Goal: Information Seeking & Learning: Learn about a topic

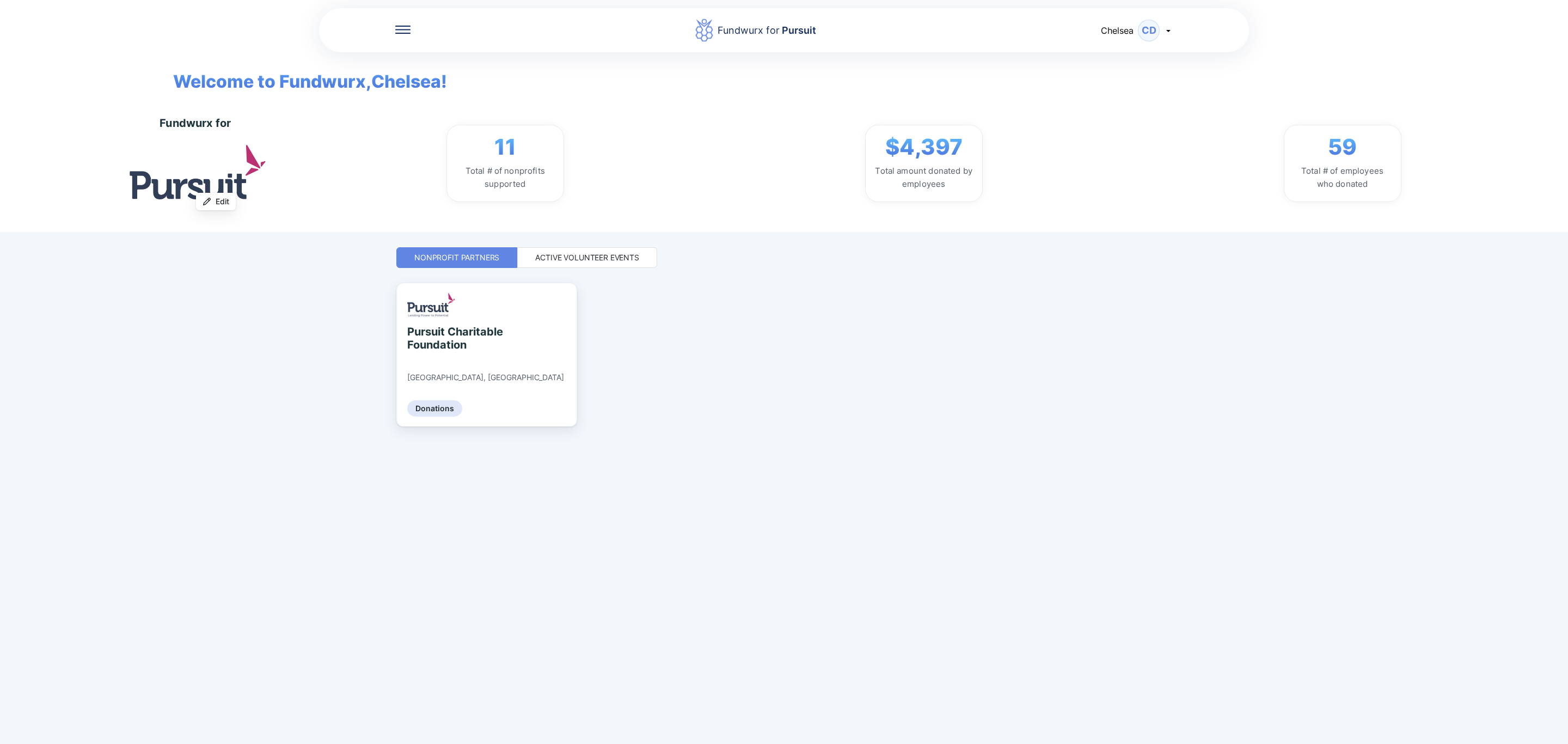
click at [584, 259] on div "Active Volunteer Events" at bounding box center [587, 257] width 104 height 11
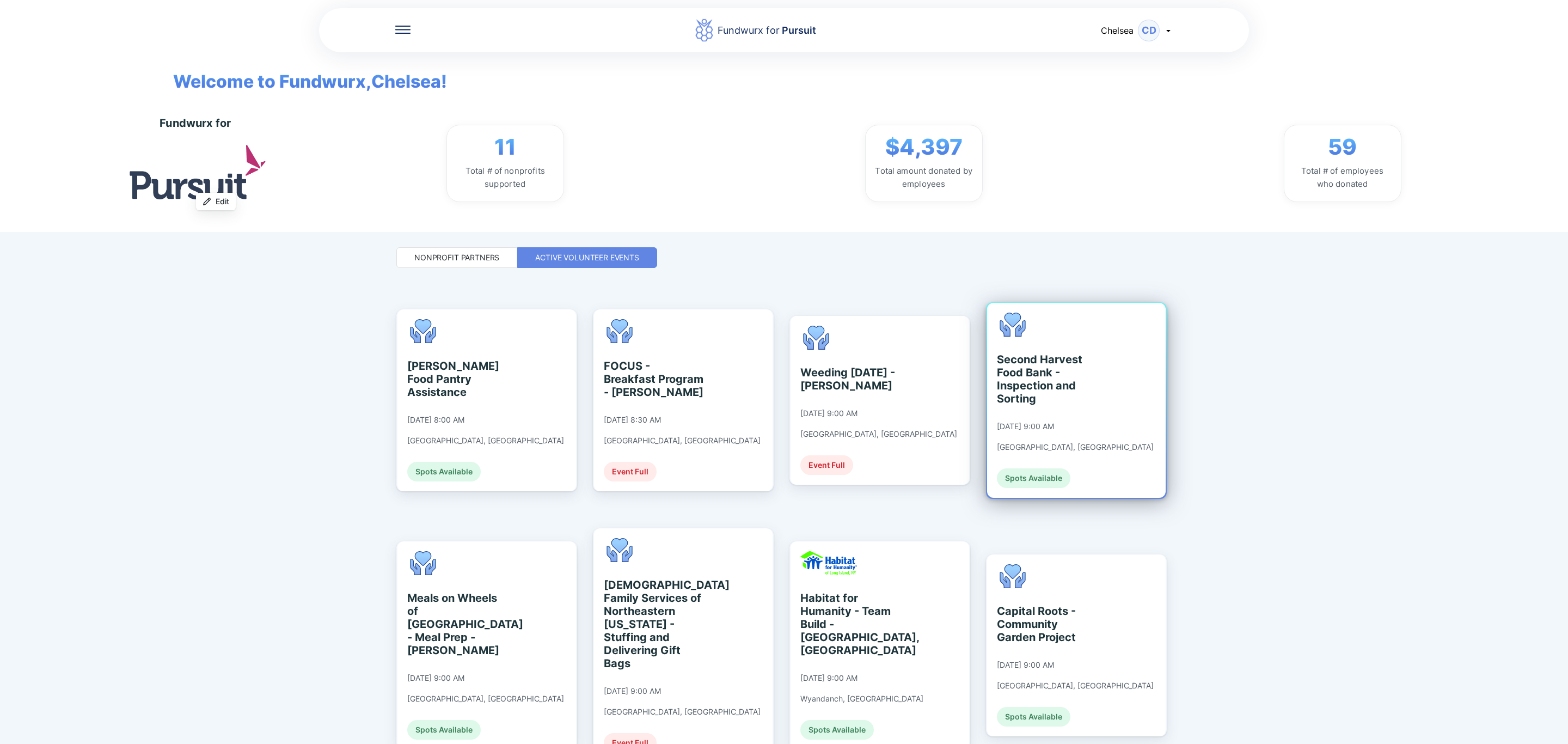
click at [1050, 390] on div "Second Harvest Food Bank - Inspection and Sorting" at bounding box center [1047, 379] width 100 height 53
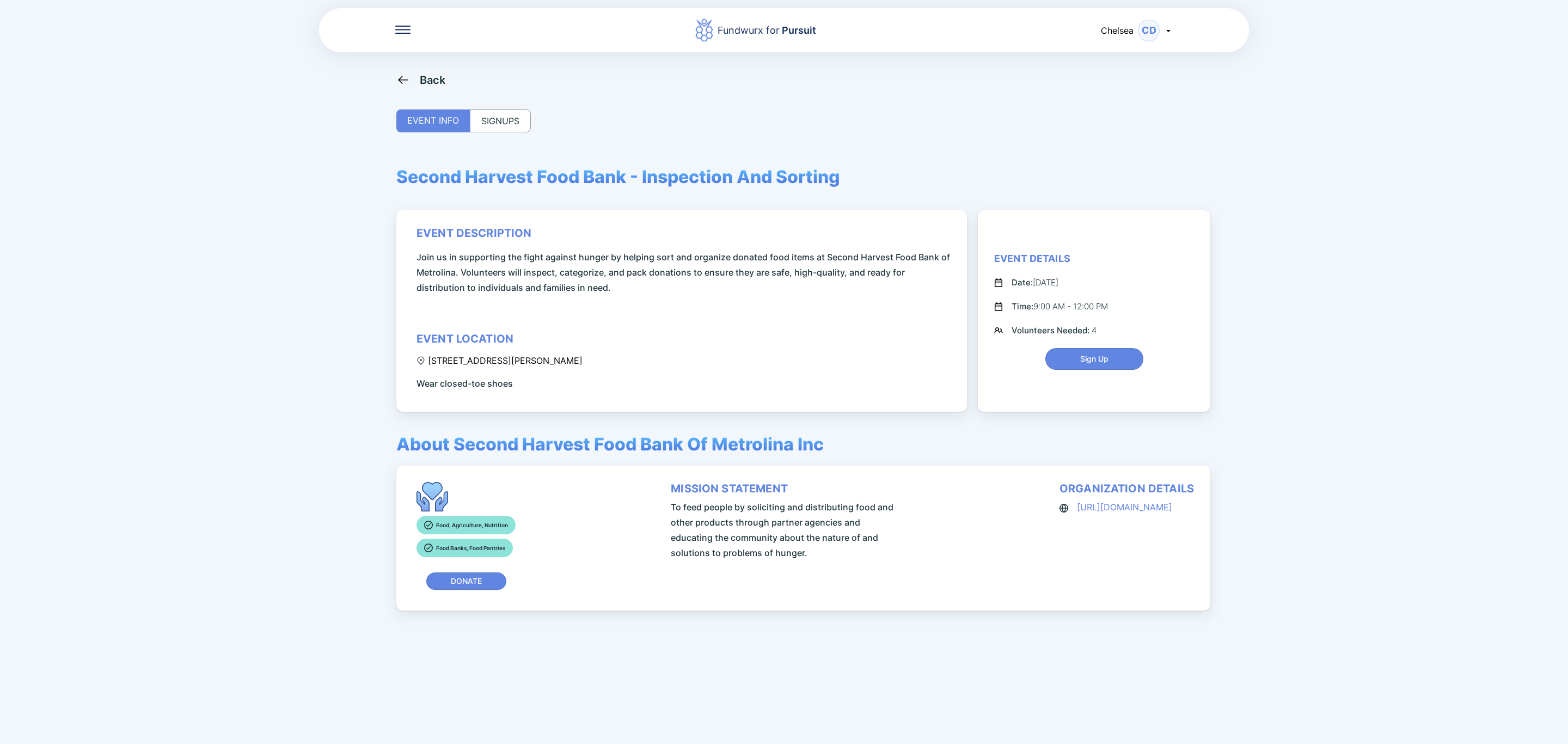
click at [428, 86] on div "Back" at bounding box center [432, 80] width 26 height 13
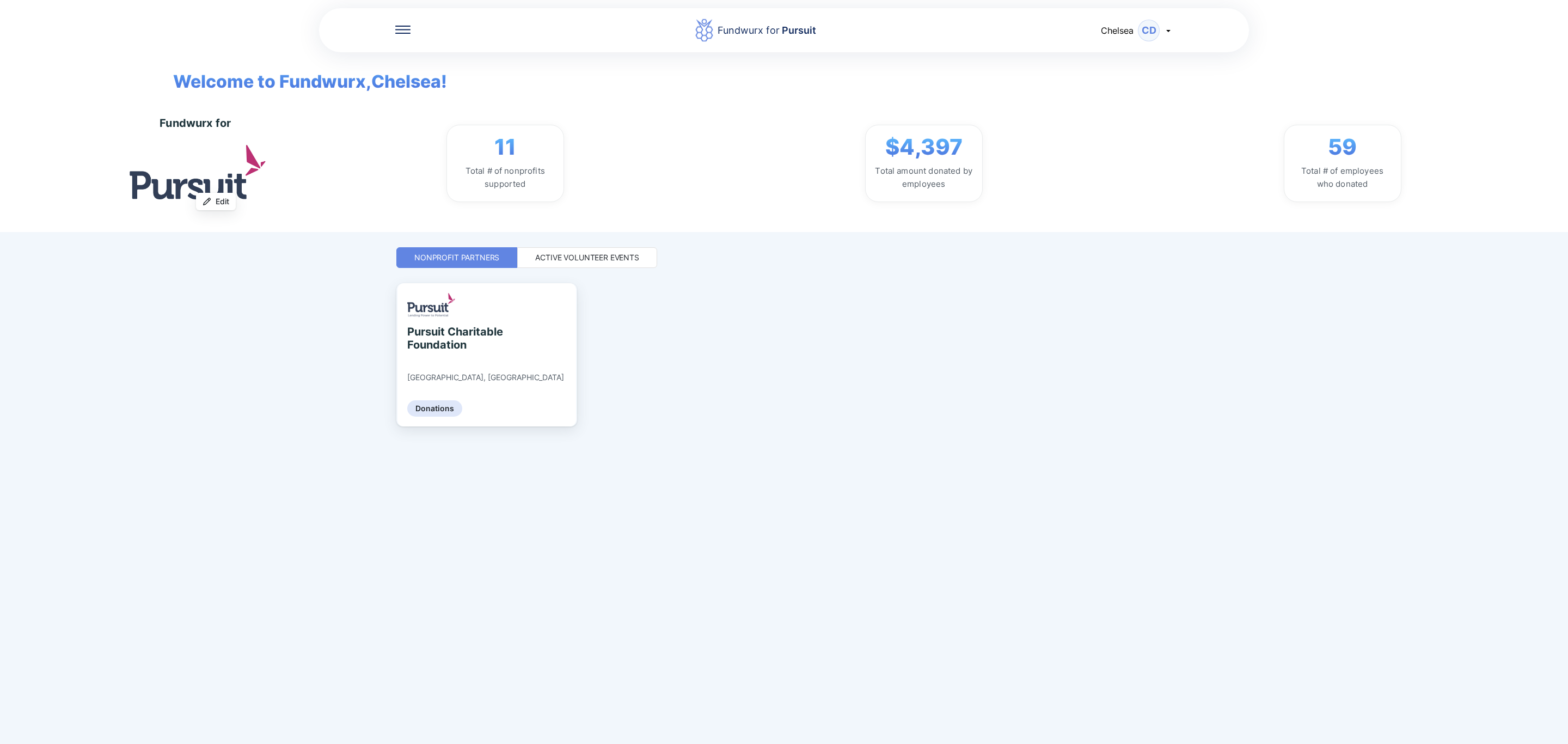
click at [645, 260] on div "Active Volunteer Events" at bounding box center [587, 257] width 140 height 21
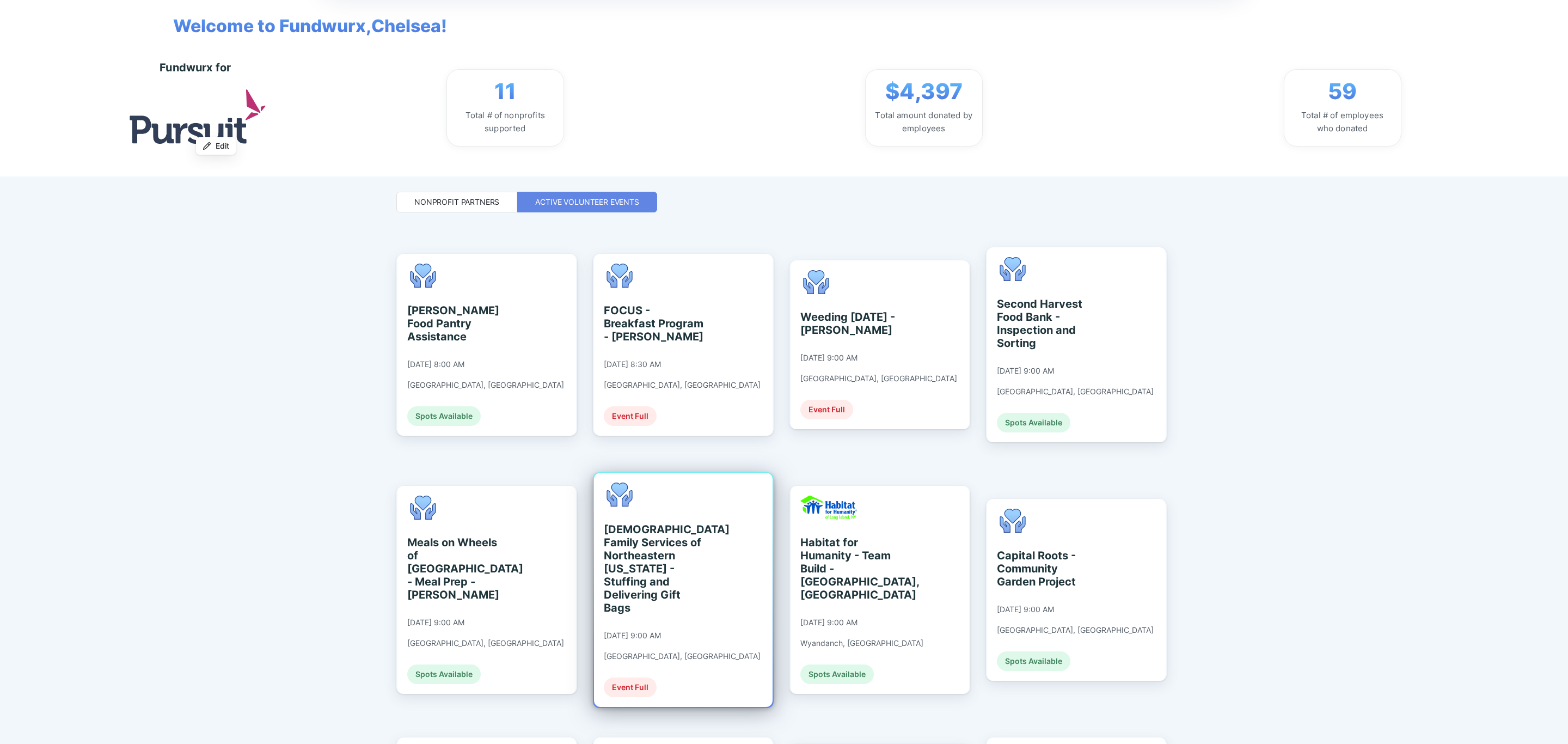
scroll to position [82, 0]
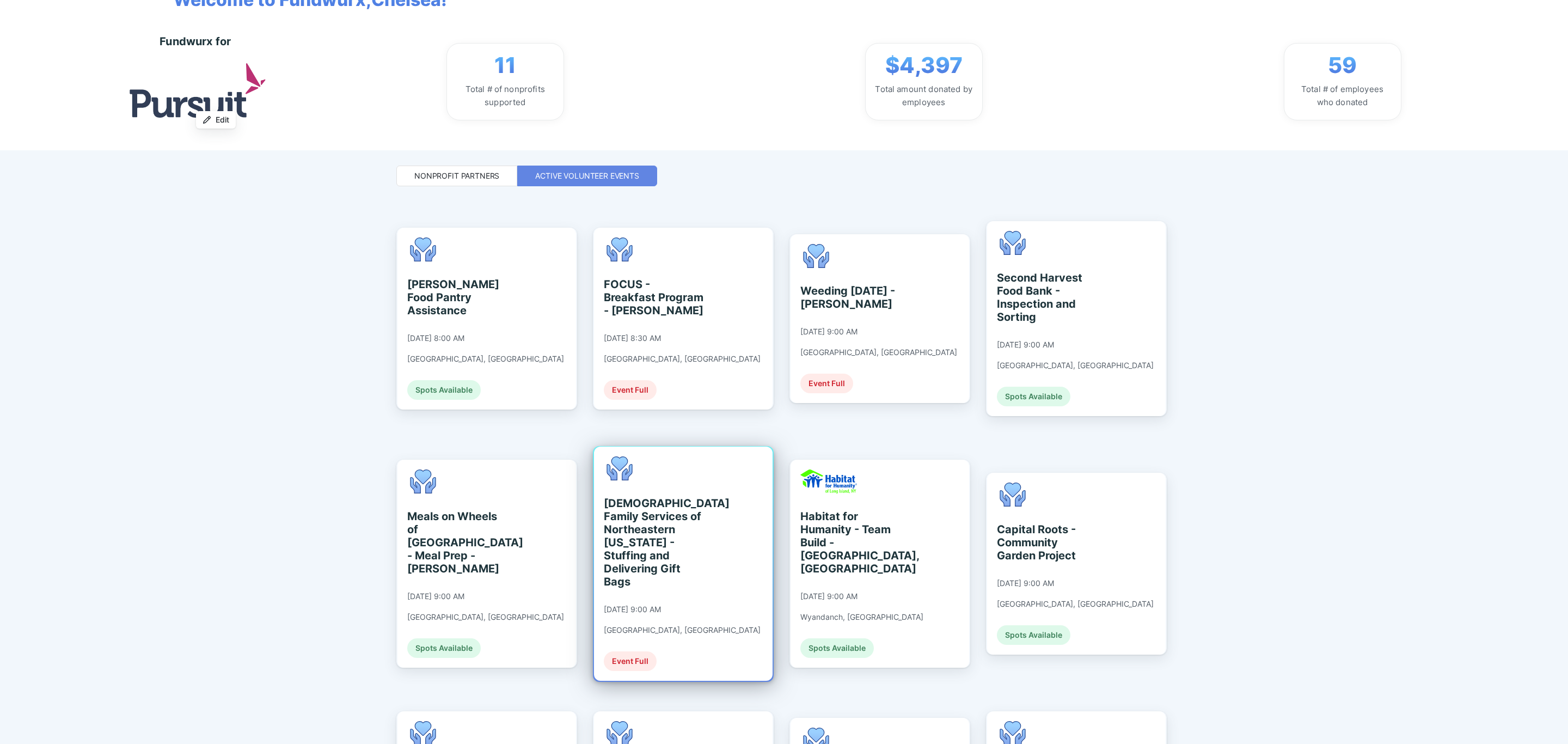
click at [773, 566] on div at bounding box center [683, 564] width 181 height 236
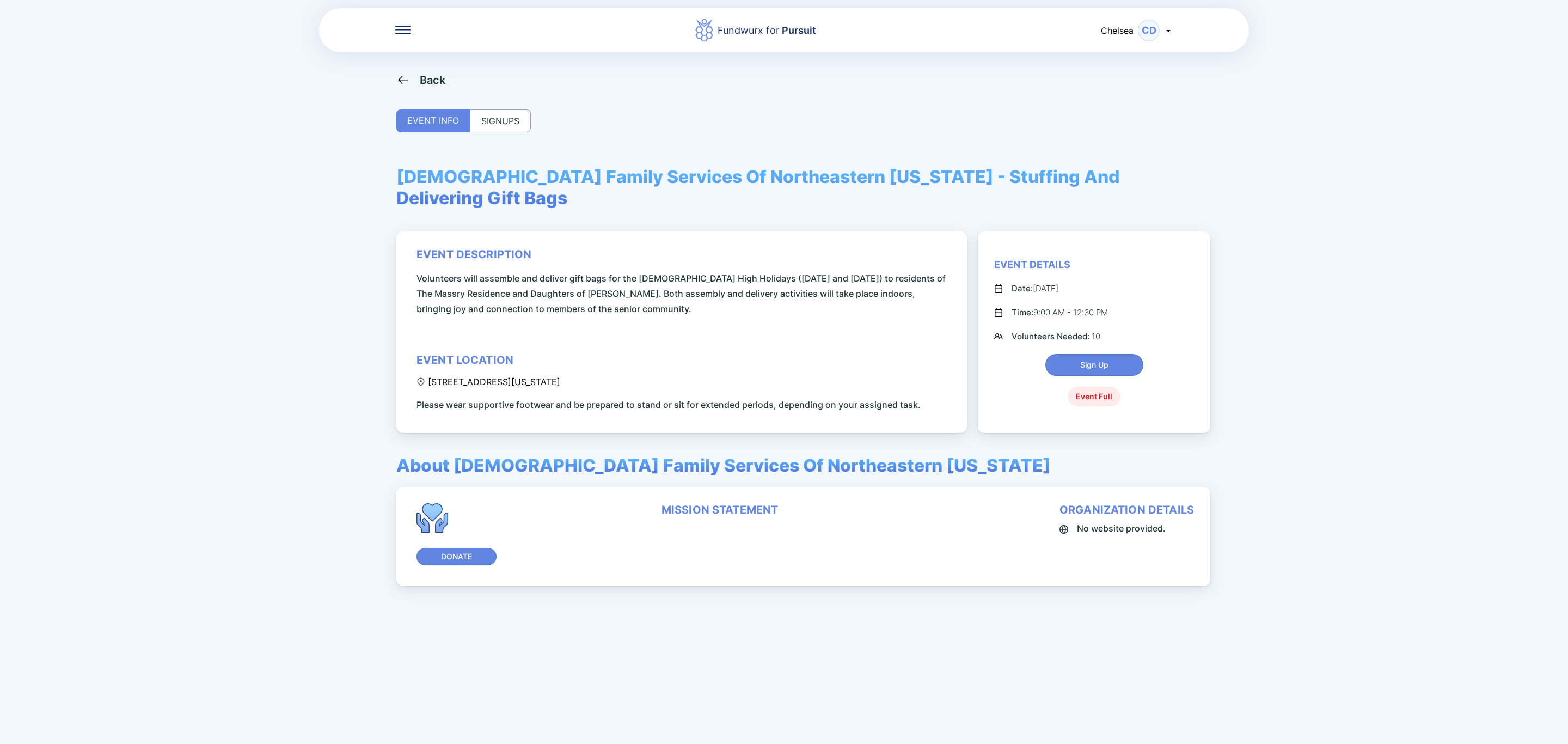
click at [524, 121] on div "SIGNUPS" at bounding box center [500, 120] width 61 height 23
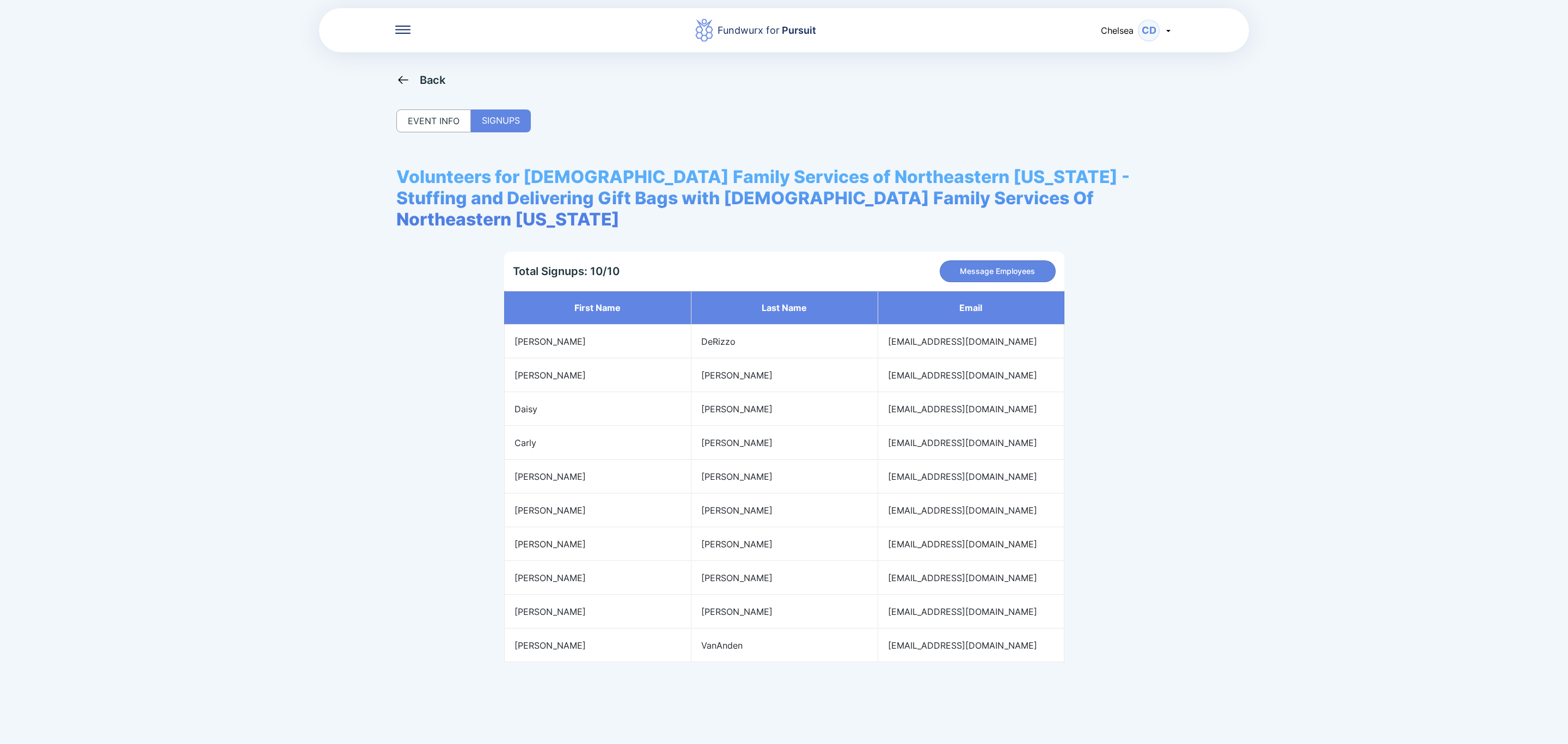
click at [440, 82] on div "Back" at bounding box center [432, 80] width 26 height 13
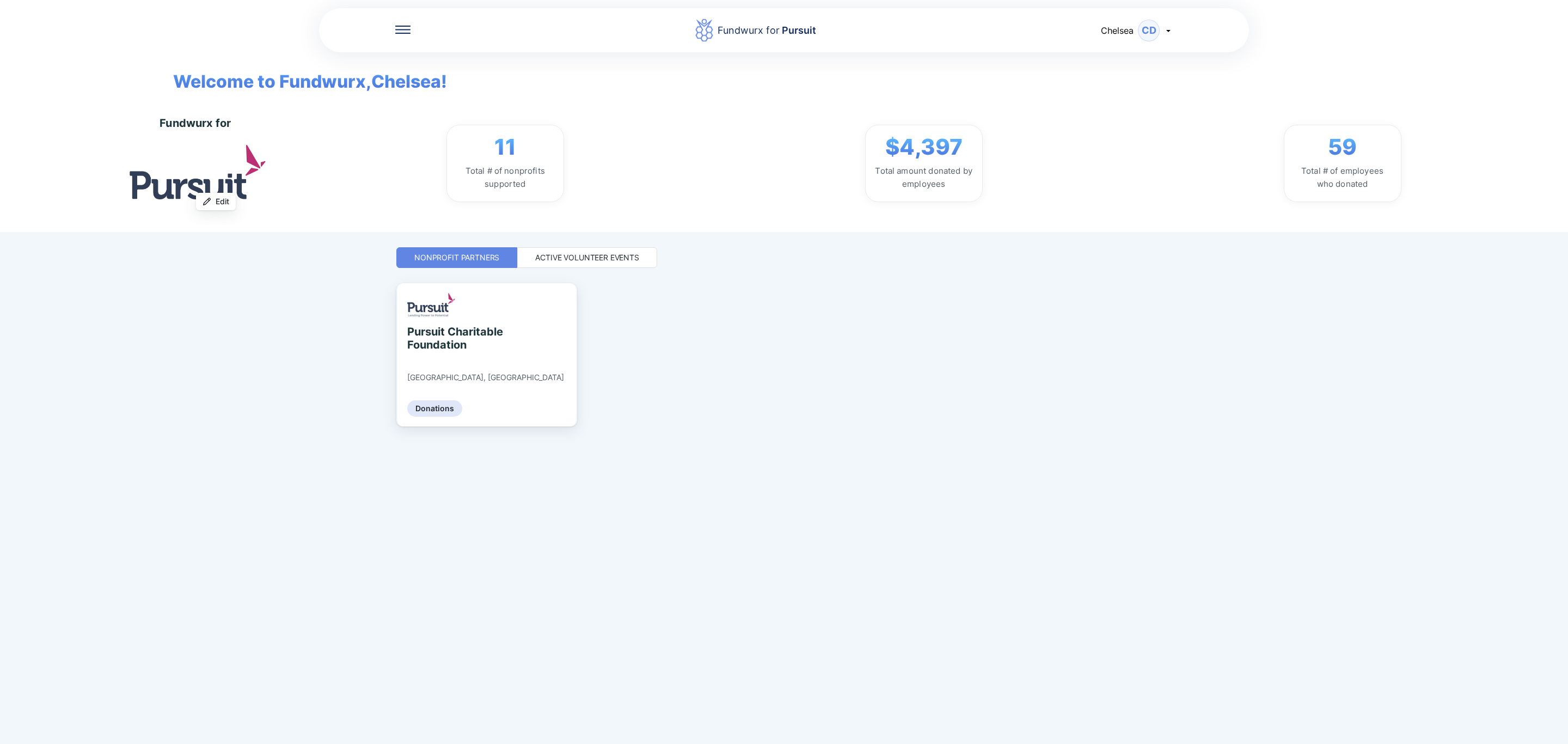
click at [609, 259] on div "Active Volunteer Events" at bounding box center [587, 257] width 104 height 11
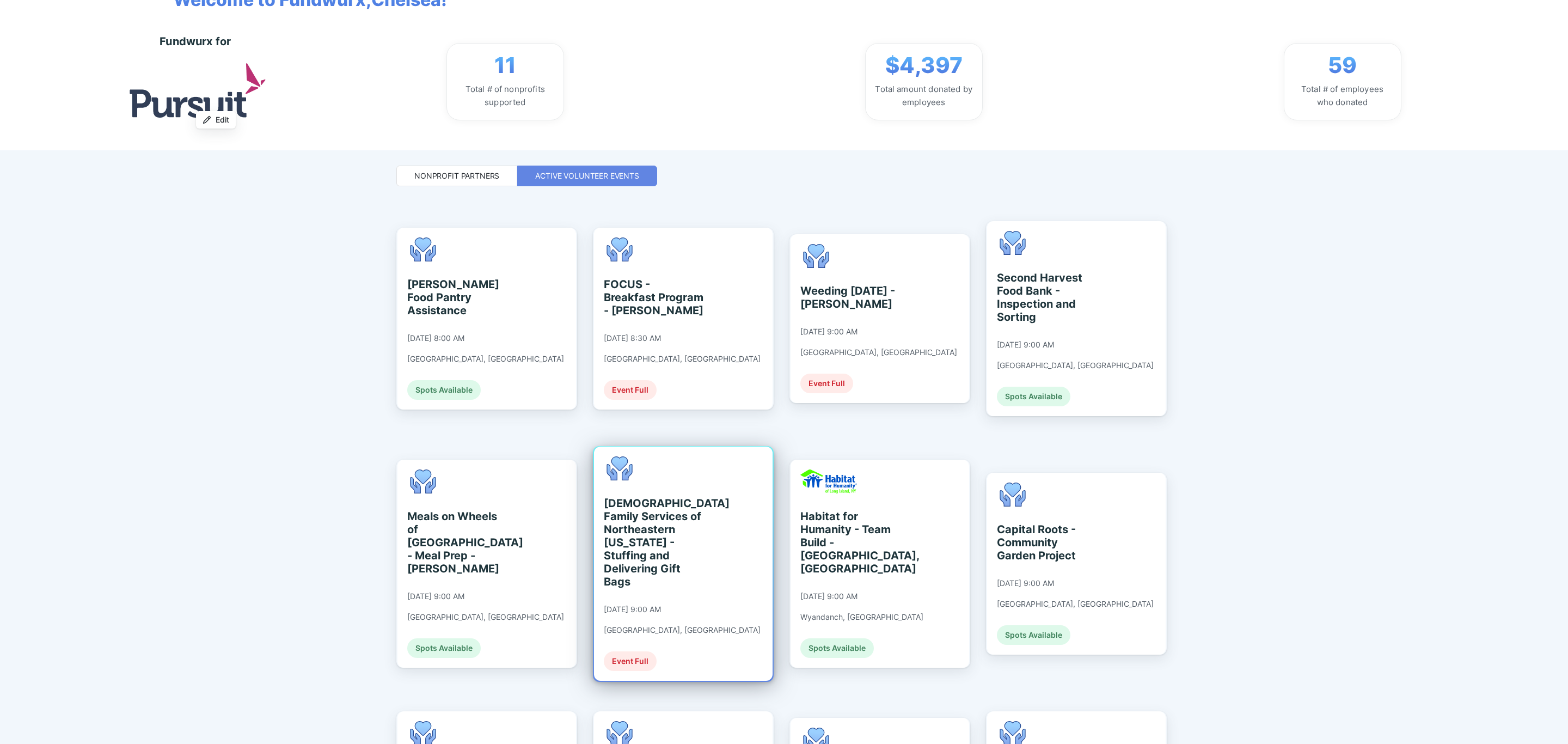
scroll to position [163, 0]
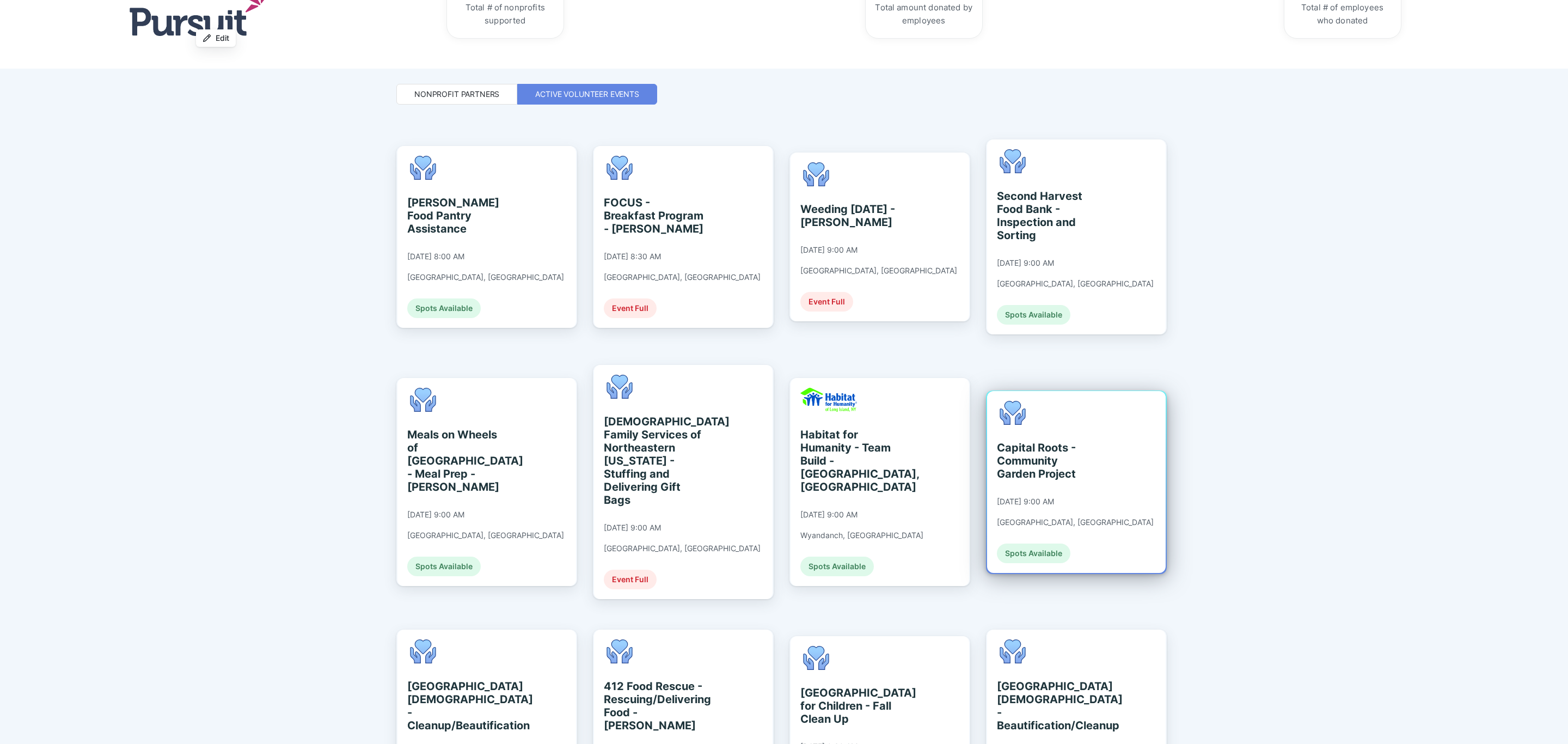
click at [1124, 399] on div "Capital Roots - Community Garden Project [DATE] 9:00 AM [GEOGRAPHIC_DATA], [GEO…" at bounding box center [1076, 482] width 178 height 182
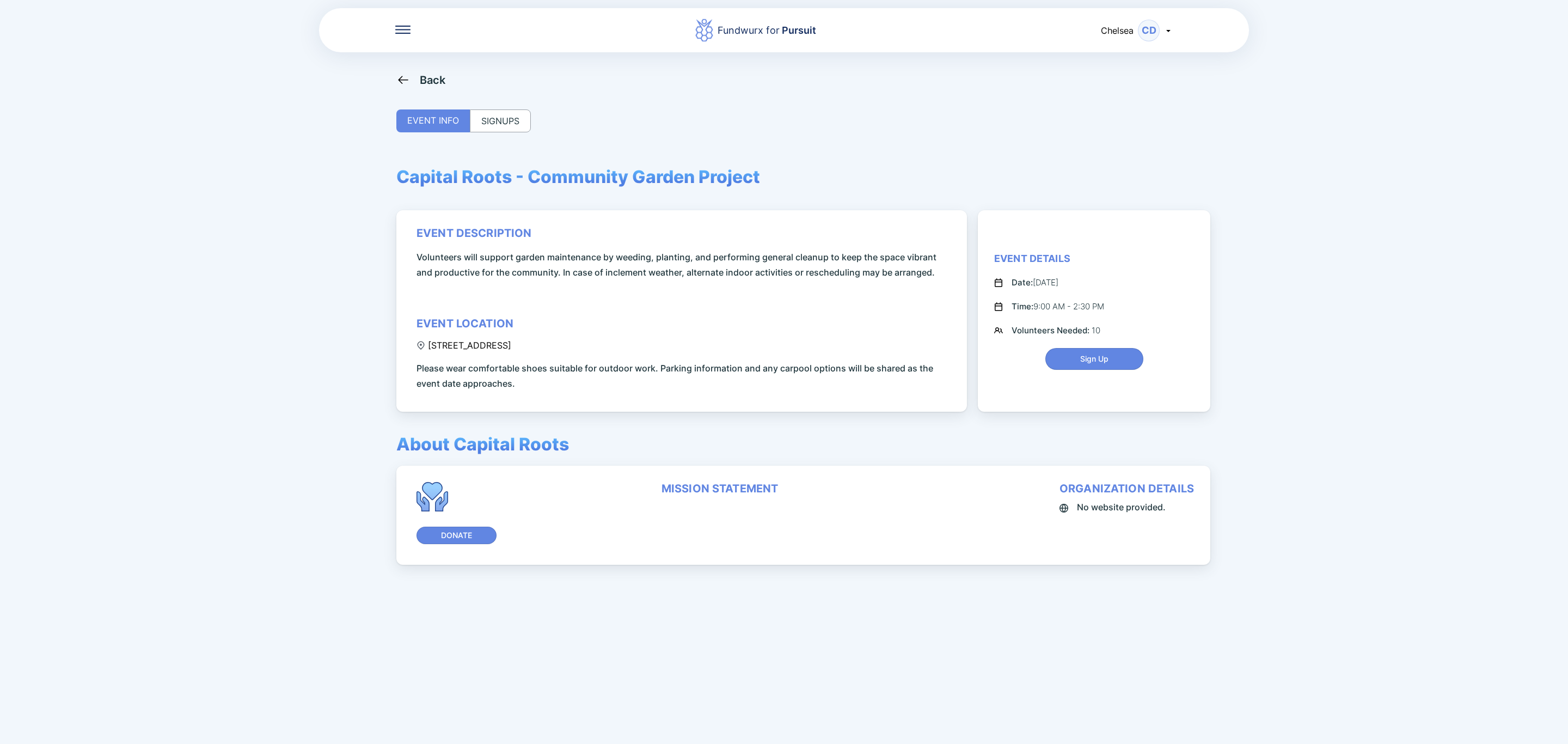
click at [509, 118] on div "SIGNUPS" at bounding box center [500, 120] width 61 height 23
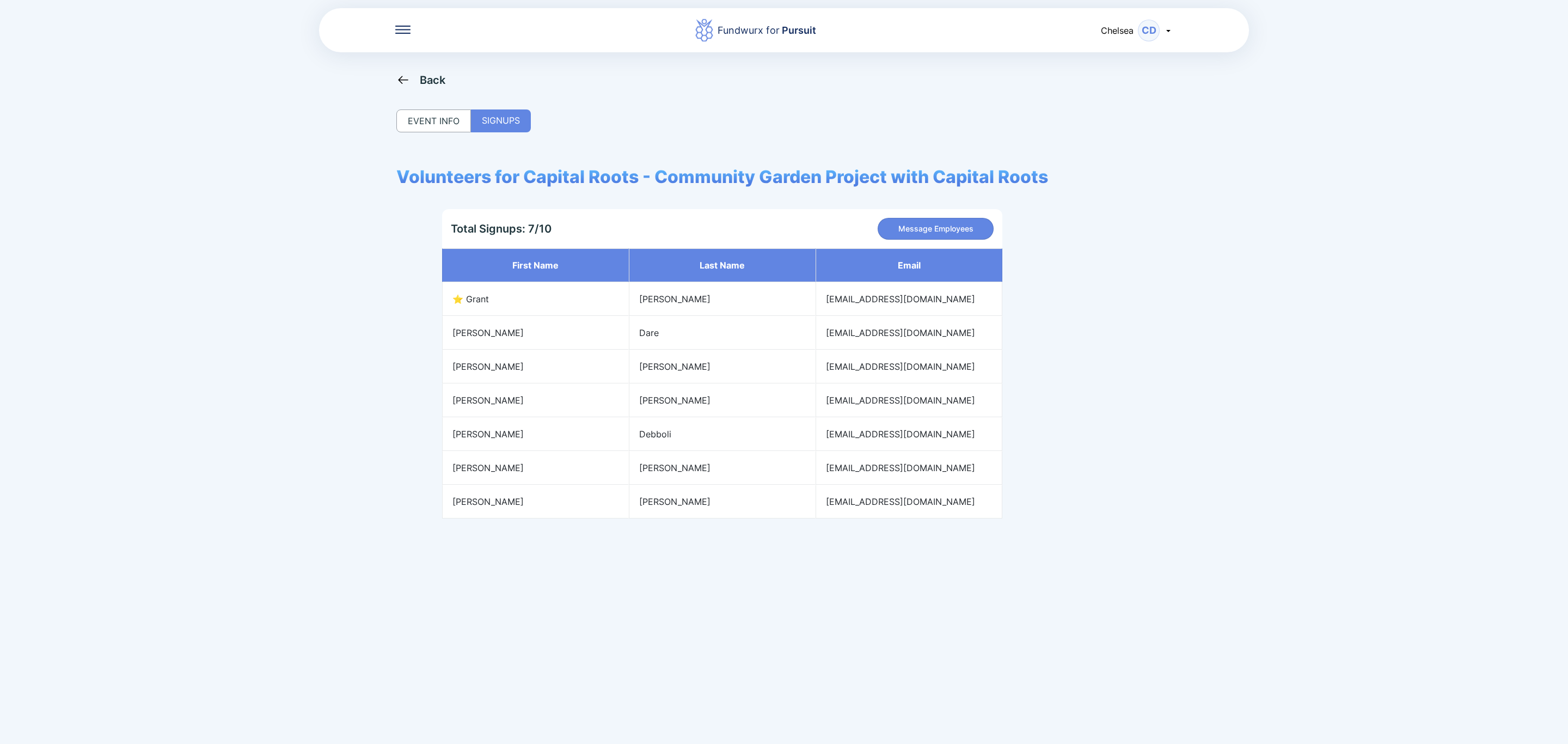
click at [412, 83] on div "Back" at bounding box center [420, 80] width 49 height 13
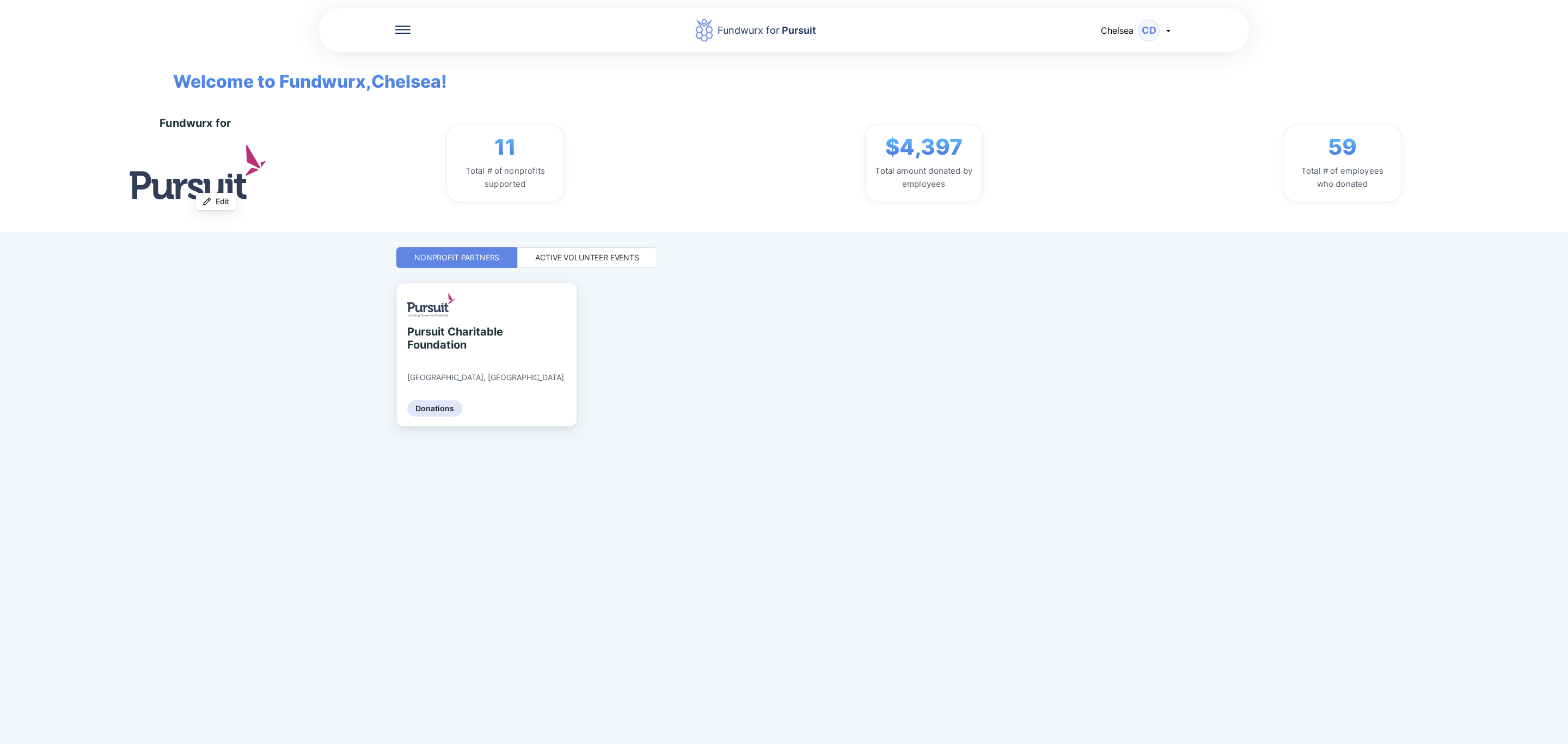
click at [579, 250] on div "Active Volunteer Events" at bounding box center [587, 257] width 140 height 21
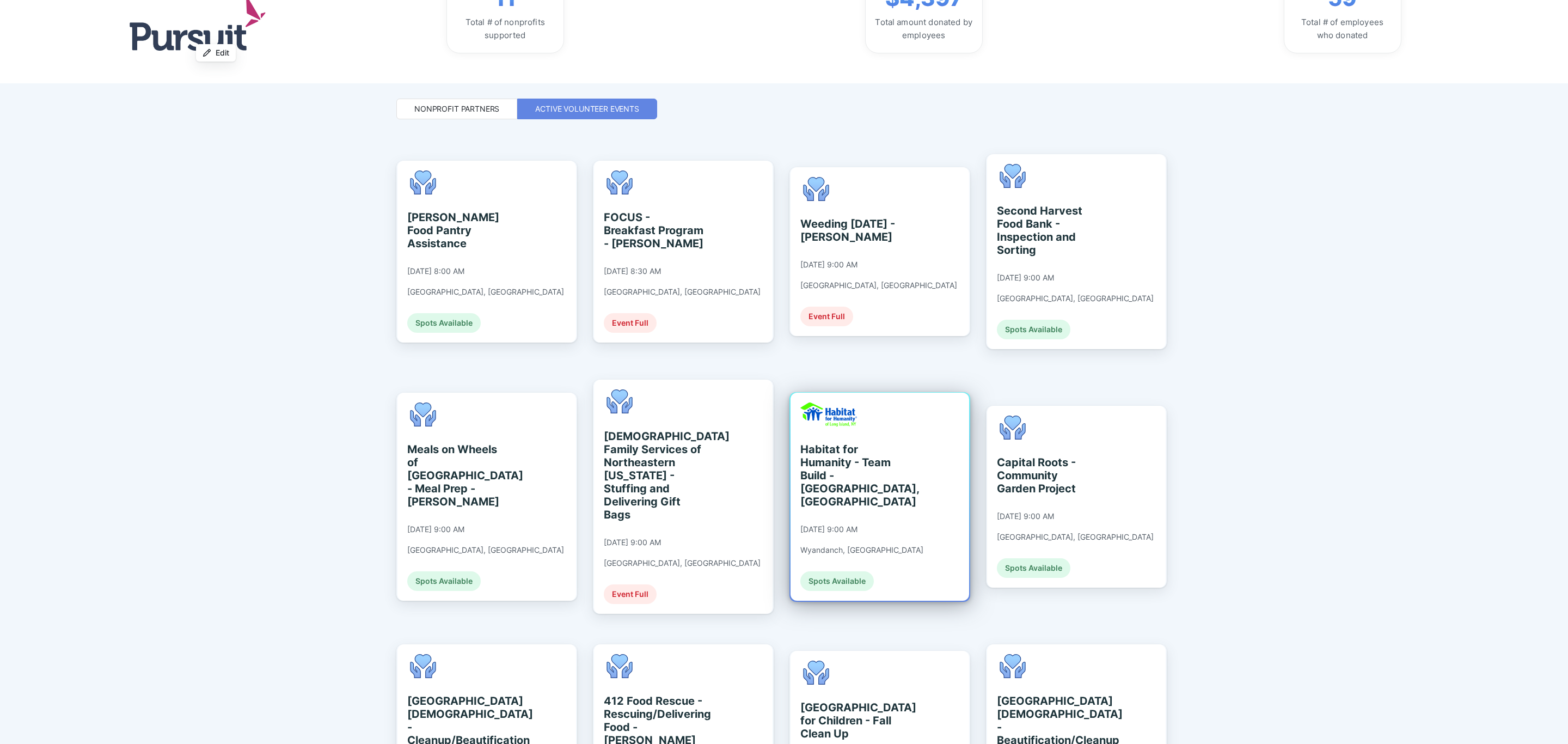
scroll to position [245, 0]
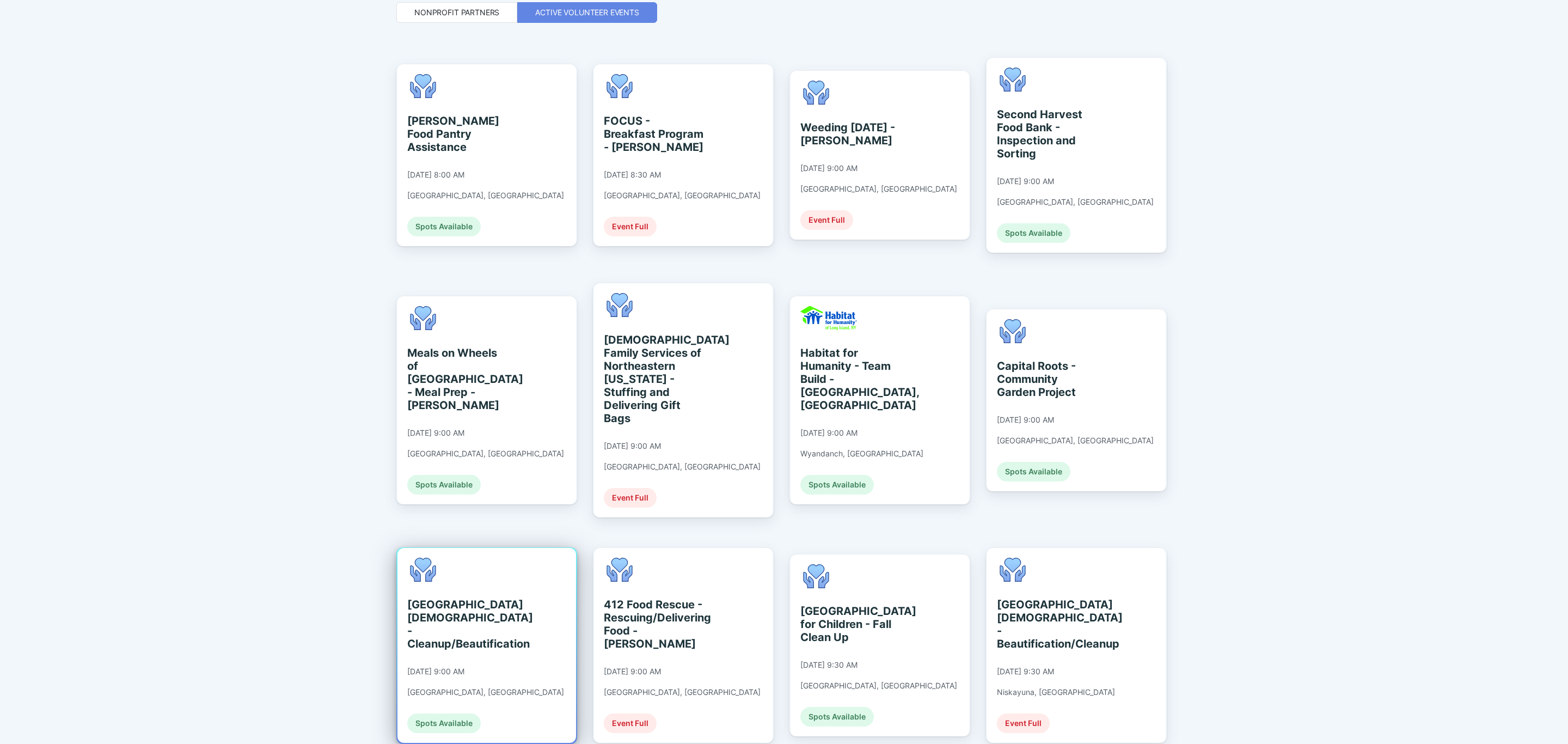
click at [464, 666] on div "[DATE] 9:00 AM" at bounding box center [435, 671] width 58 height 10
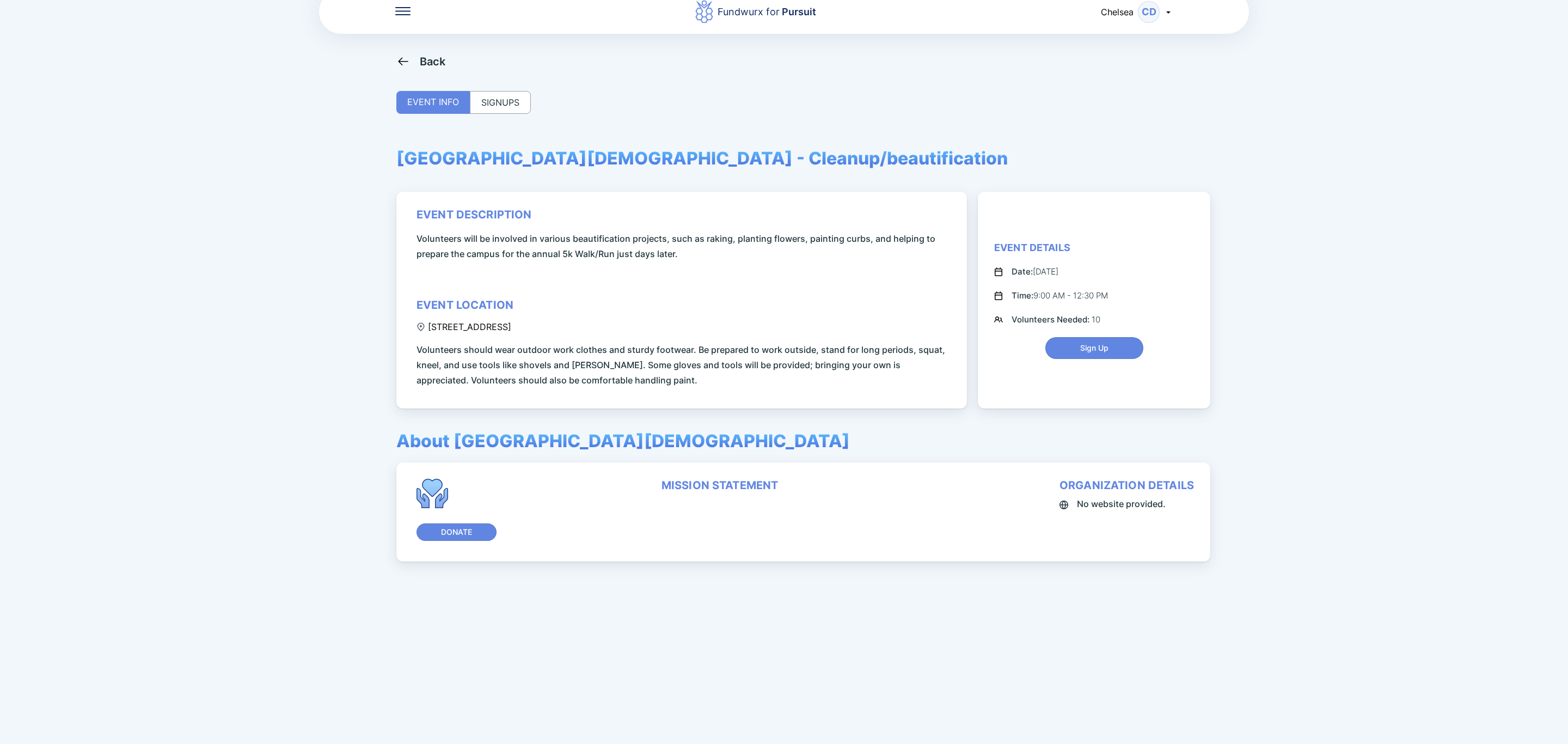
scroll to position [73, 0]
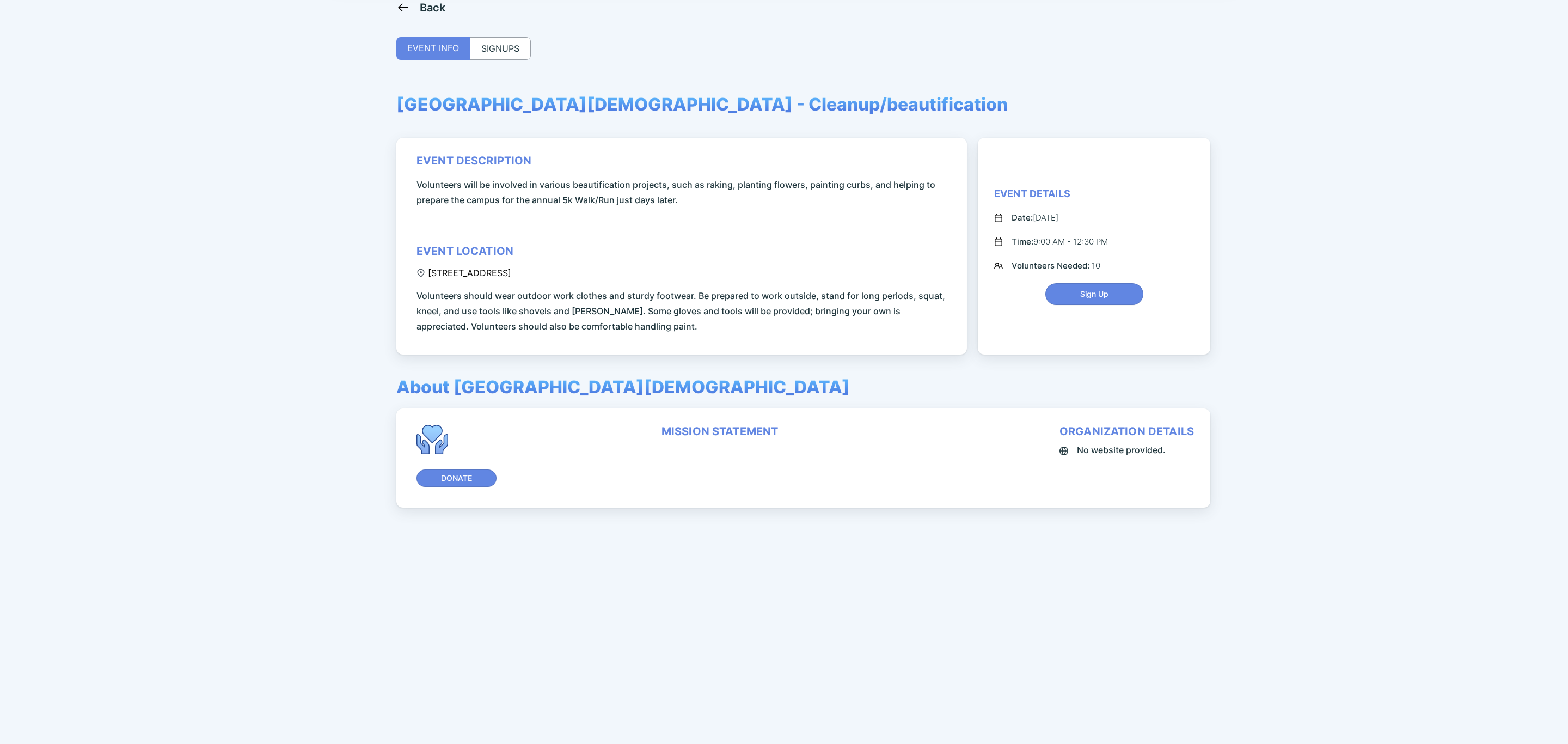
click at [513, 46] on div "SIGNUPS" at bounding box center [500, 48] width 61 height 23
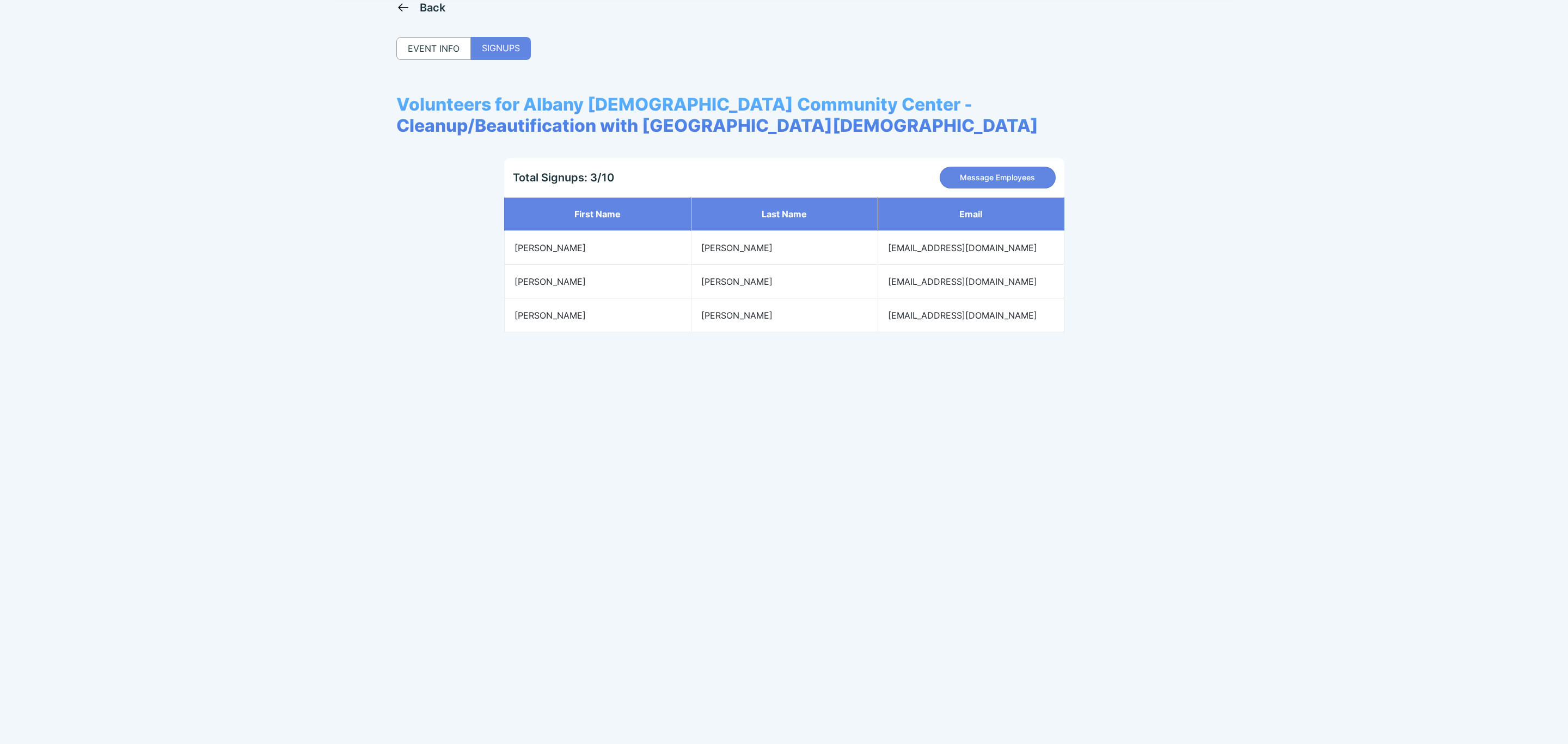
click at [438, 10] on div "Back" at bounding box center [432, 8] width 26 height 13
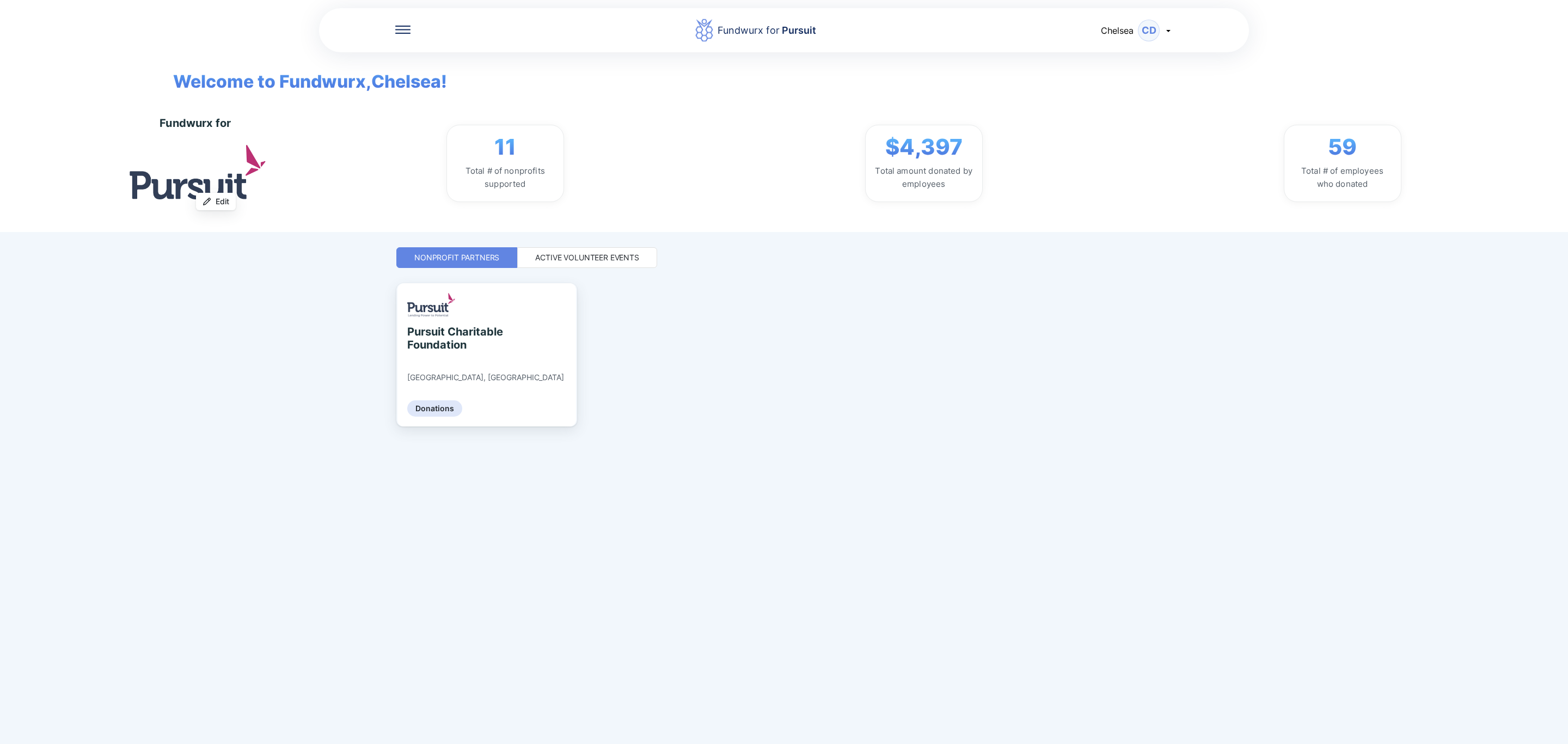
click at [597, 259] on div "Active Volunteer Events" at bounding box center [587, 257] width 104 height 11
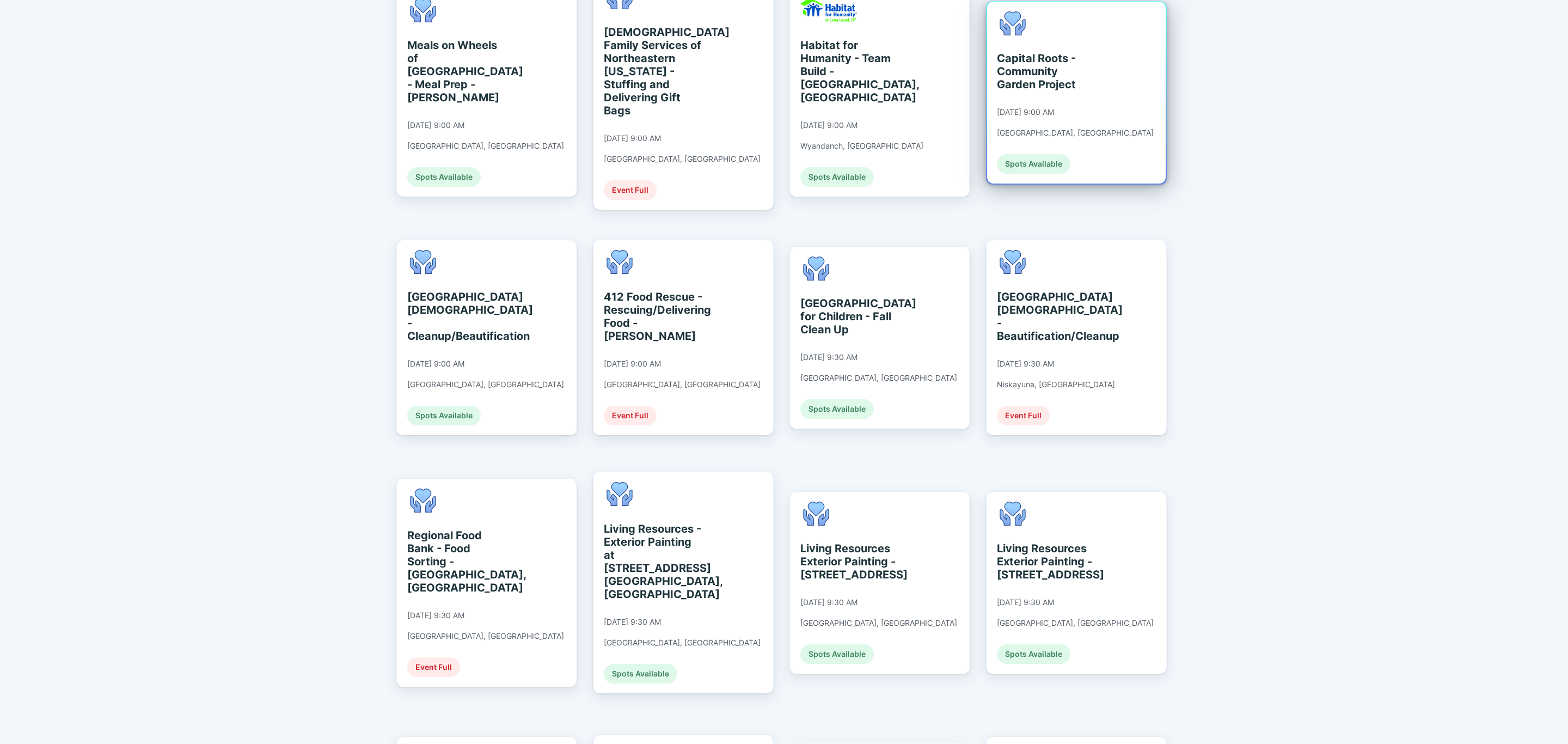
scroll to position [572, 0]
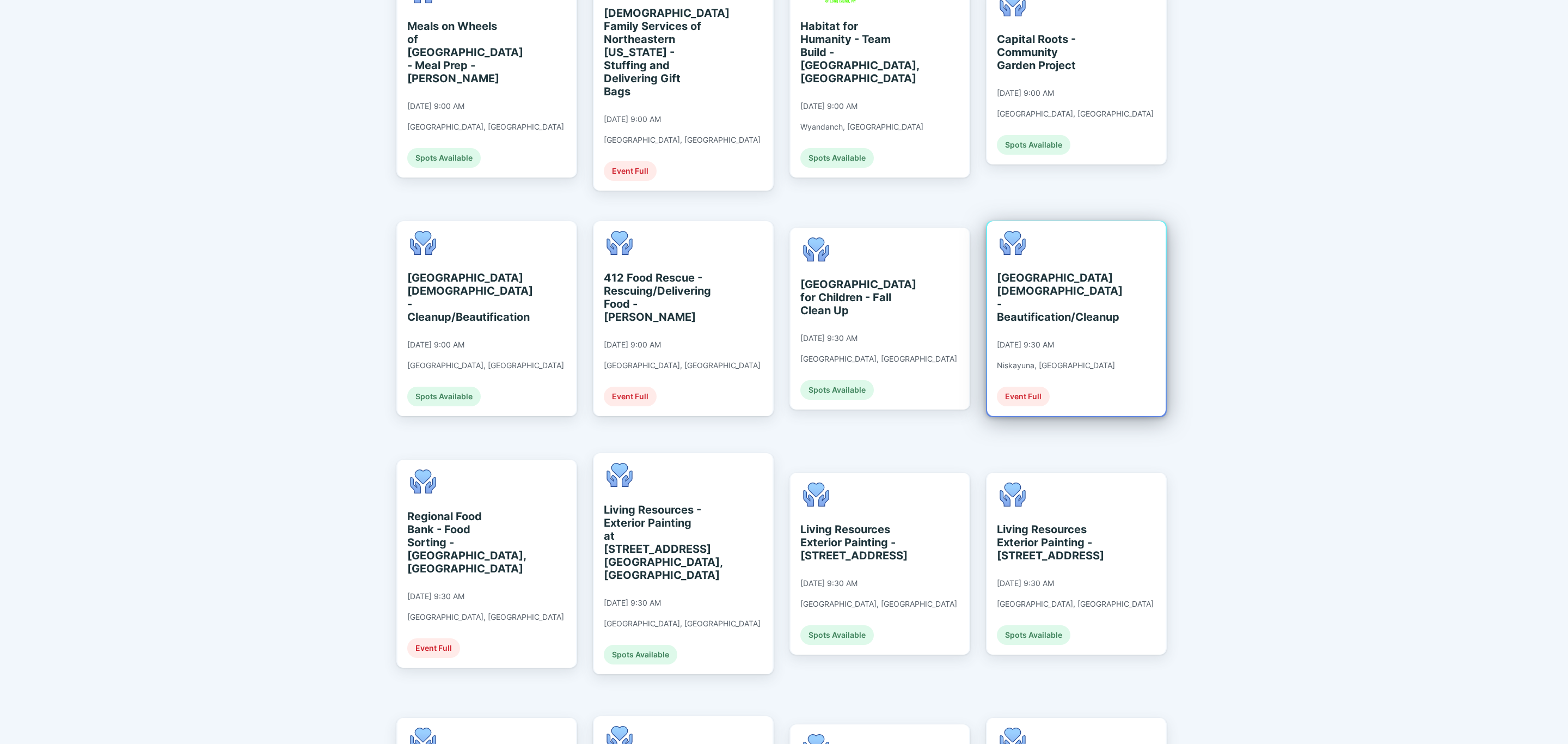
click at [1157, 282] on div "[GEOGRAPHIC_DATA][DEMOGRAPHIC_DATA] - Beautification/Cleanup [DATE] 9:30 AM Nis…" at bounding box center [1076, 319] width 178 height 195
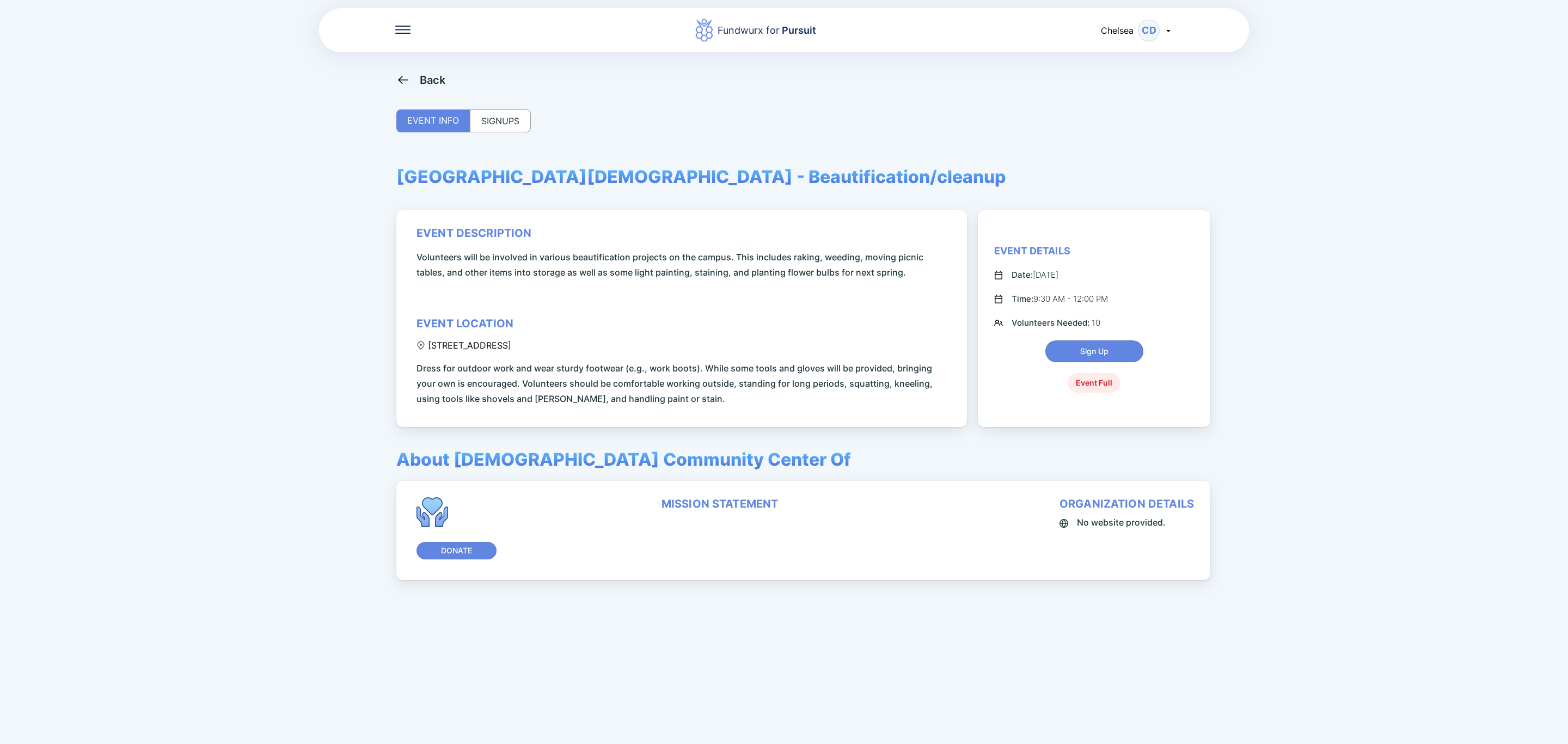
click at [503, 118] on div "SIGNUPS" at bounding box center [500, 120] width 61 height 23
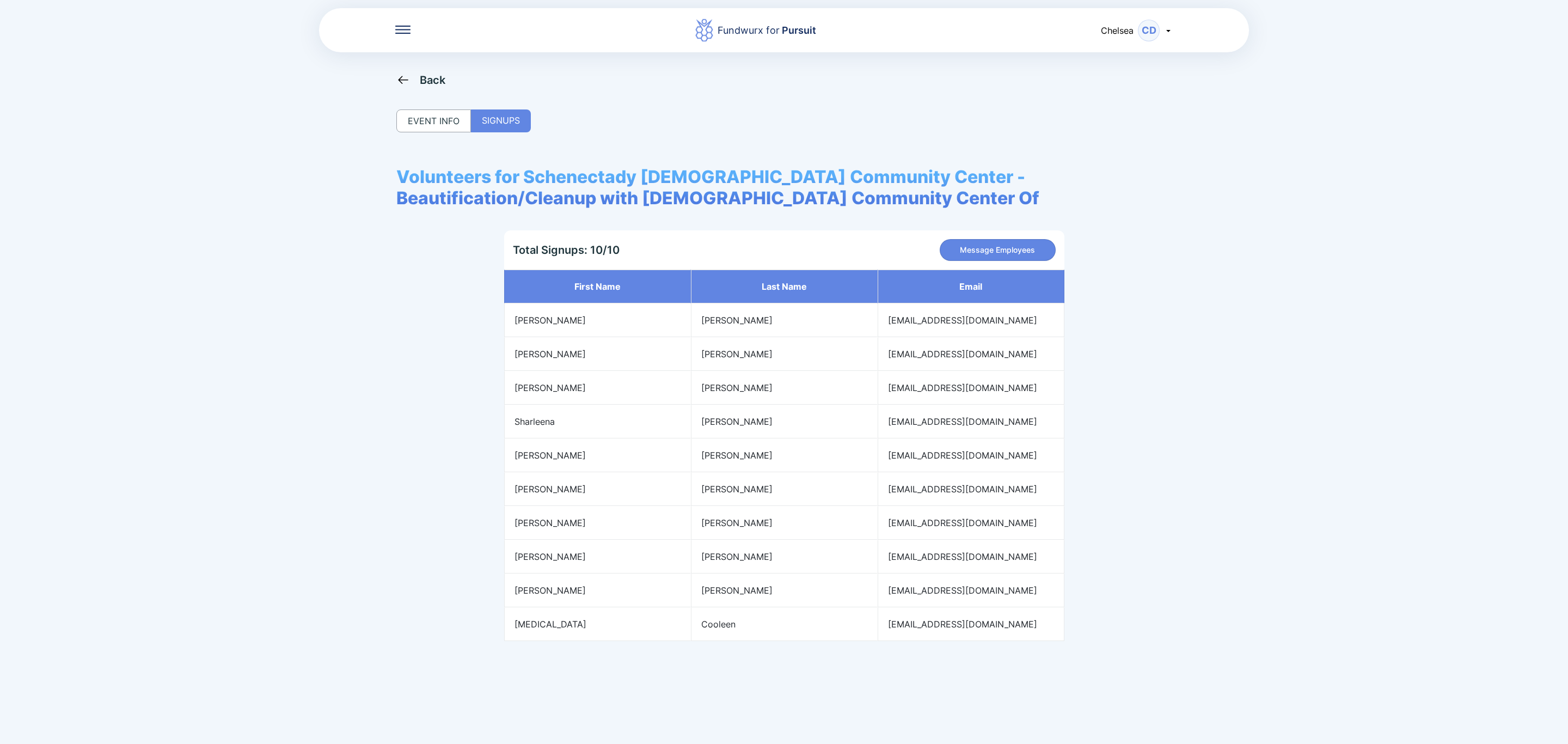
click at [426, 83] on div "Back" at bounding box center [432, 80] width 26 height 13
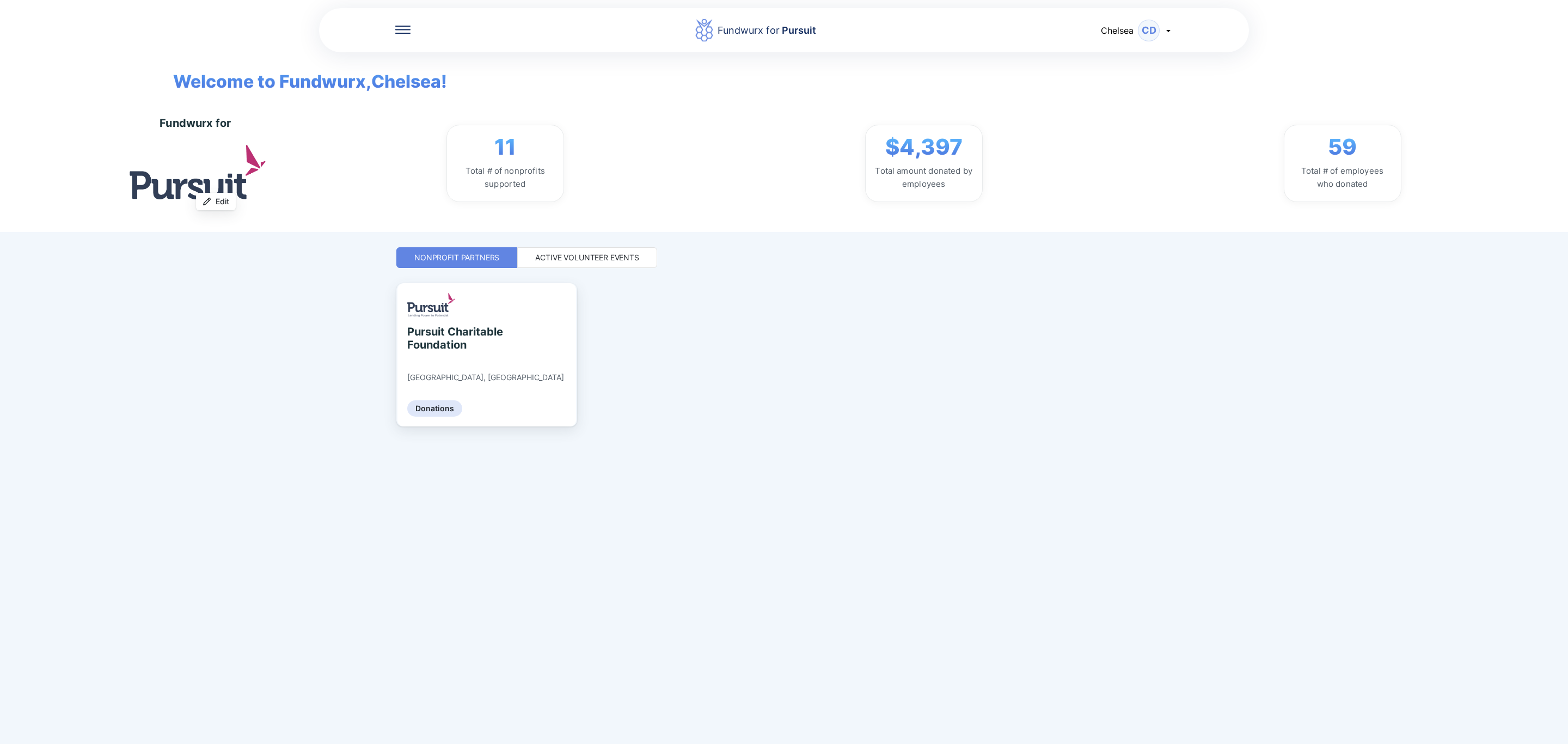
click at [584, 262] on div "Active Volunteer Events" at bounding box center [587, 257] width 104 height 11
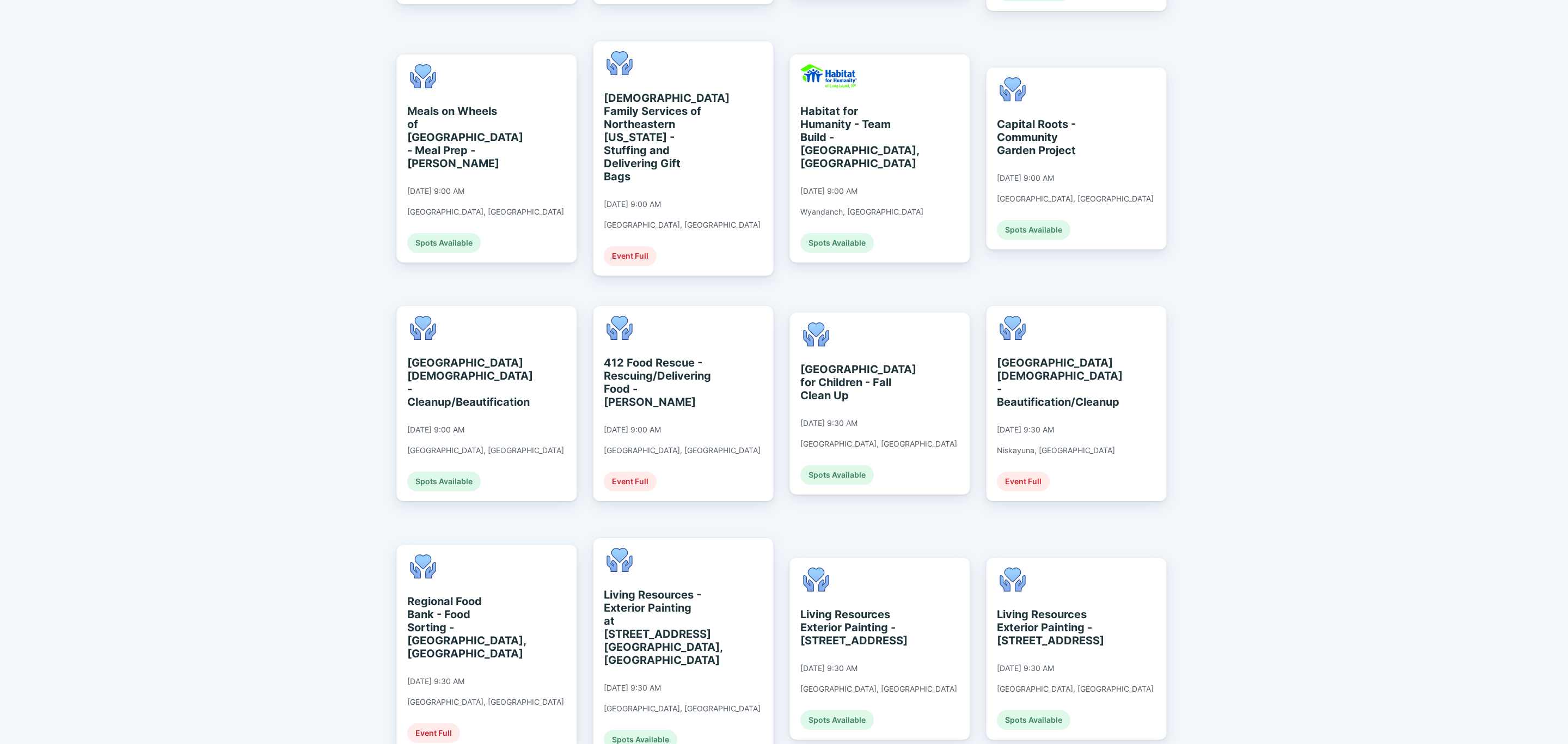
scroll to position [490, 0]
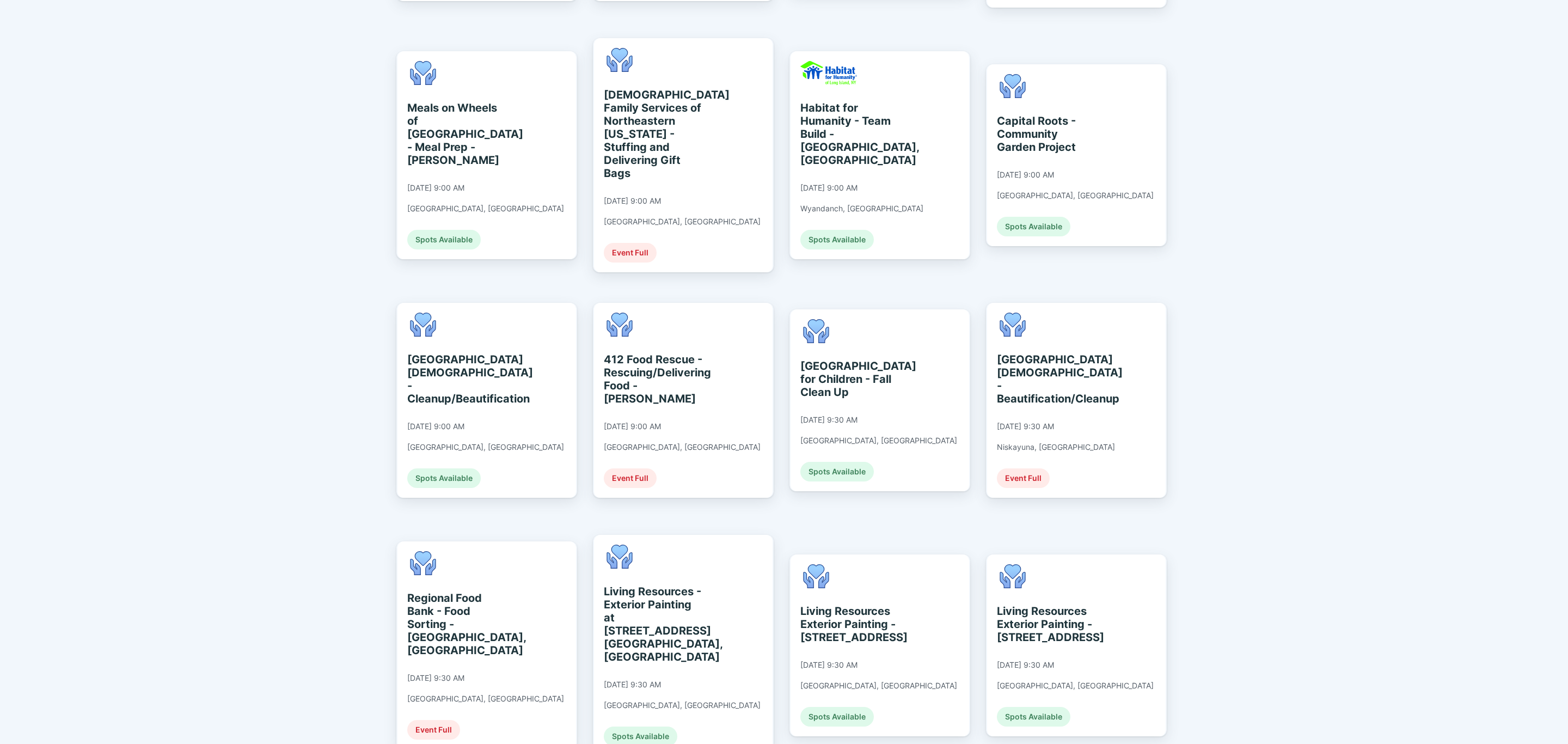
click at [734, 535] on div "Living Resources - Exterior Painting at [STREET_ADDRESS] [GEOGRAPHIC_DATA], [GE…" at bounding box center [683, 645] width 178 height 221
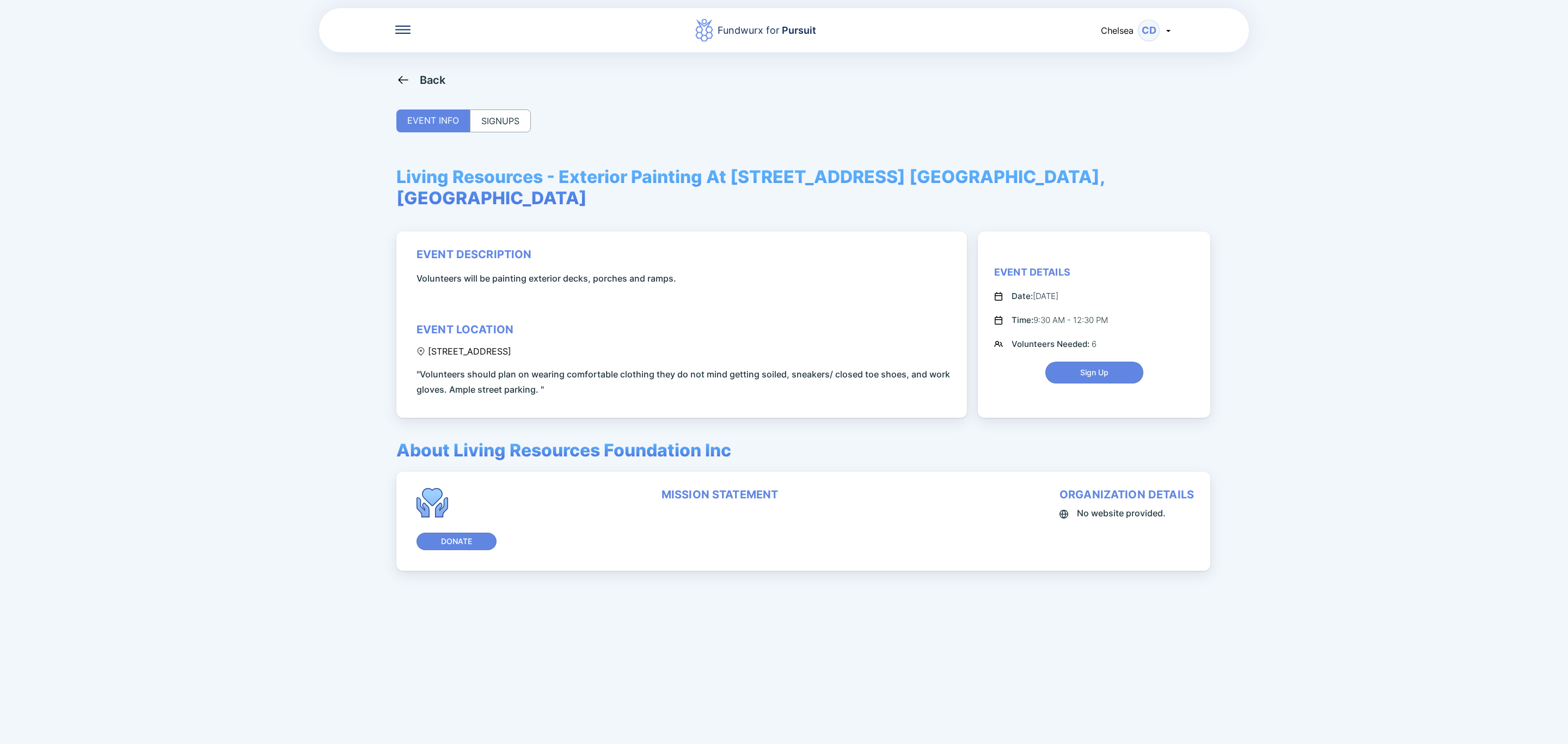
click at [511, 128] on div "SIGNUPS" at bounding box center [500, 120] width 61 height 23
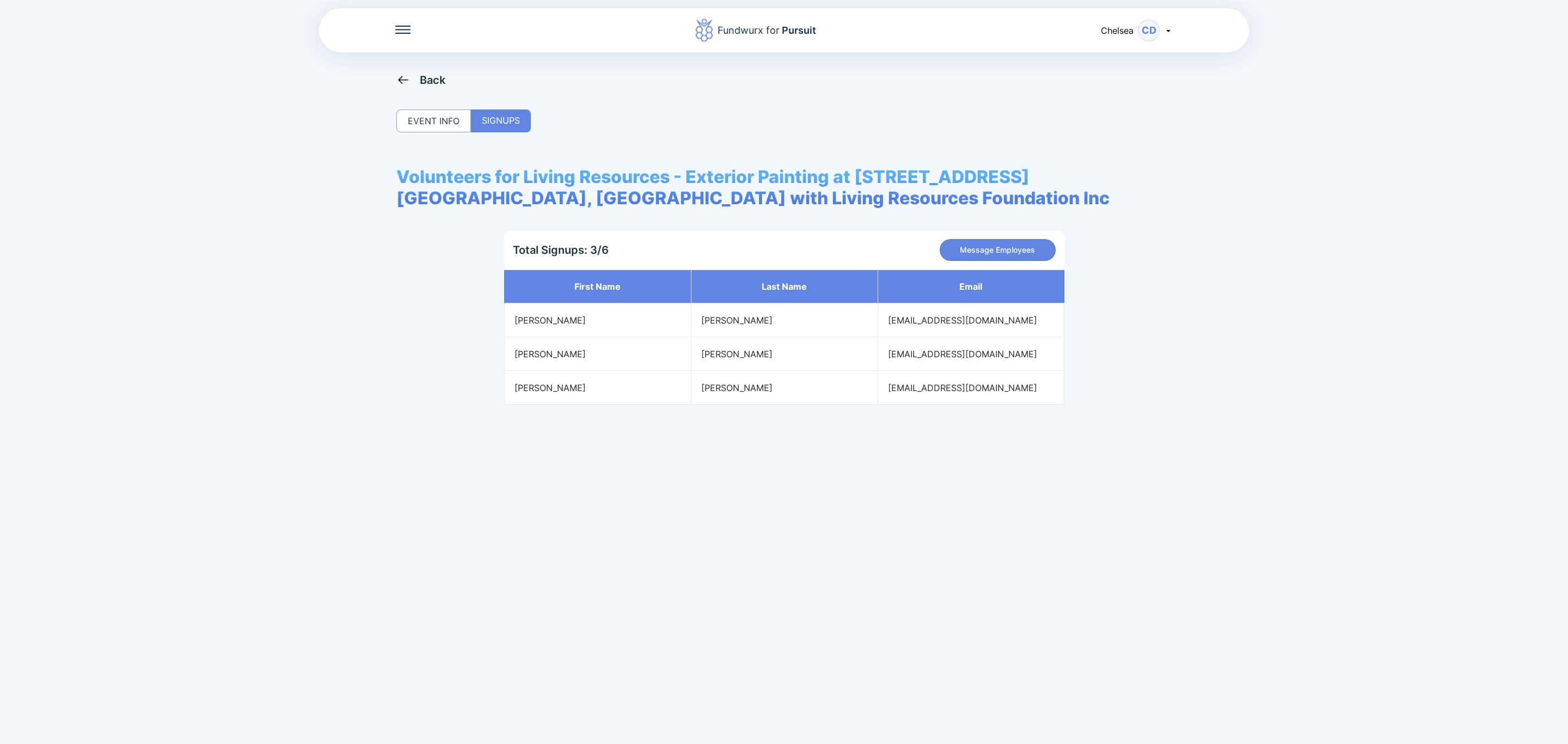
click at [422, 79] on div "Back" at bounding box center [432, 80] width 26 height 13
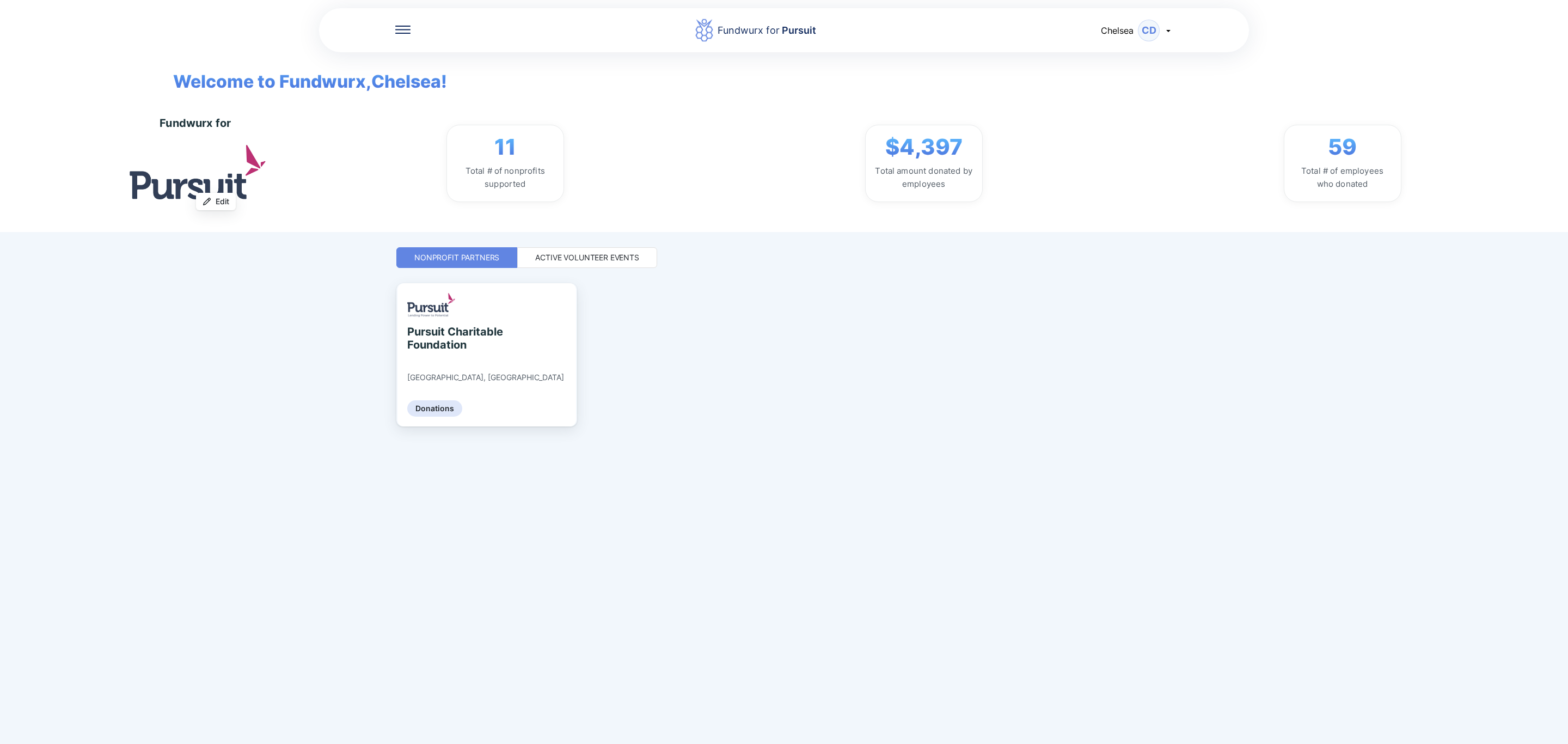
click at [577, 257] on div "Active Volunteer Events" at bounding box center [587, 257] width 104 height 11
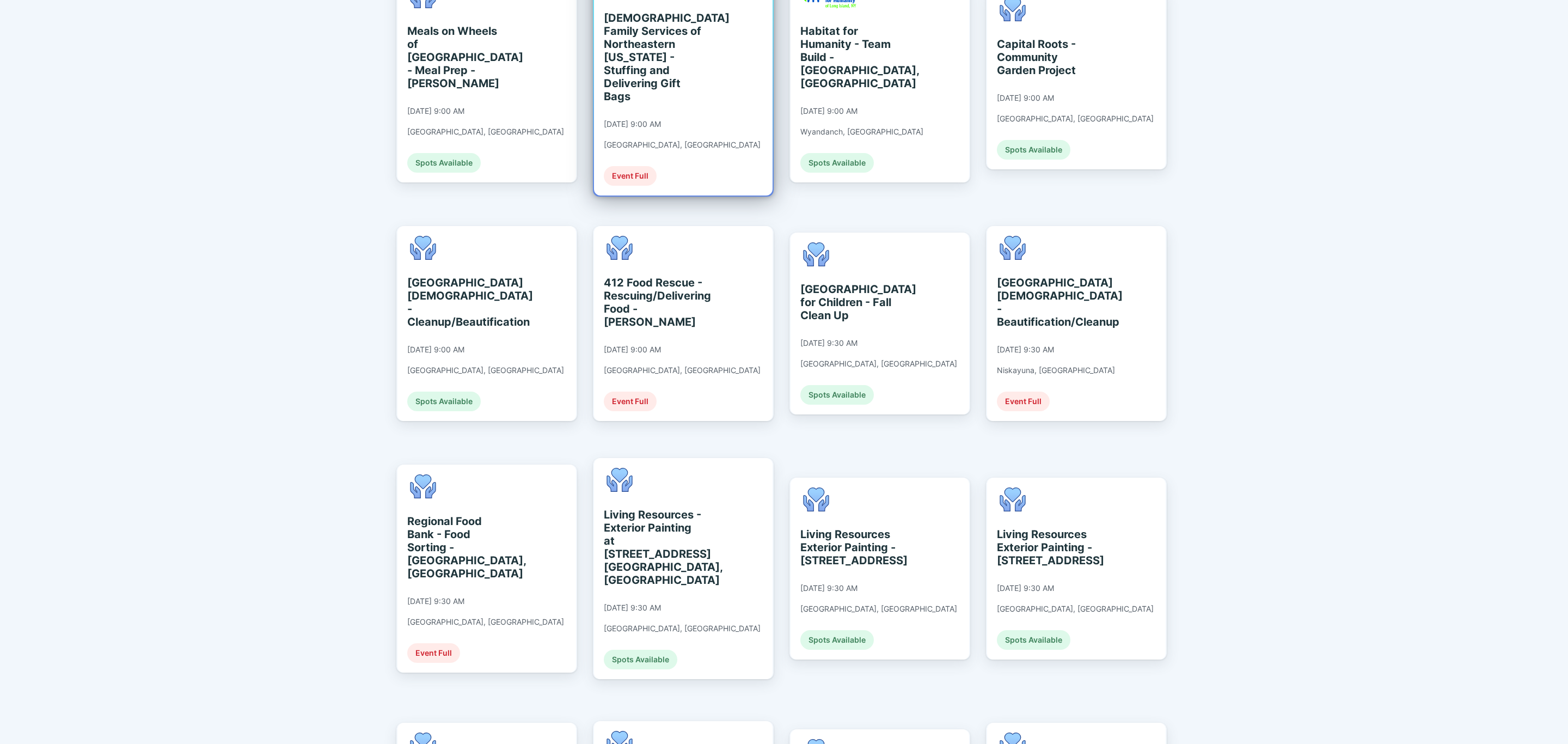
scroll to position [572, 0]
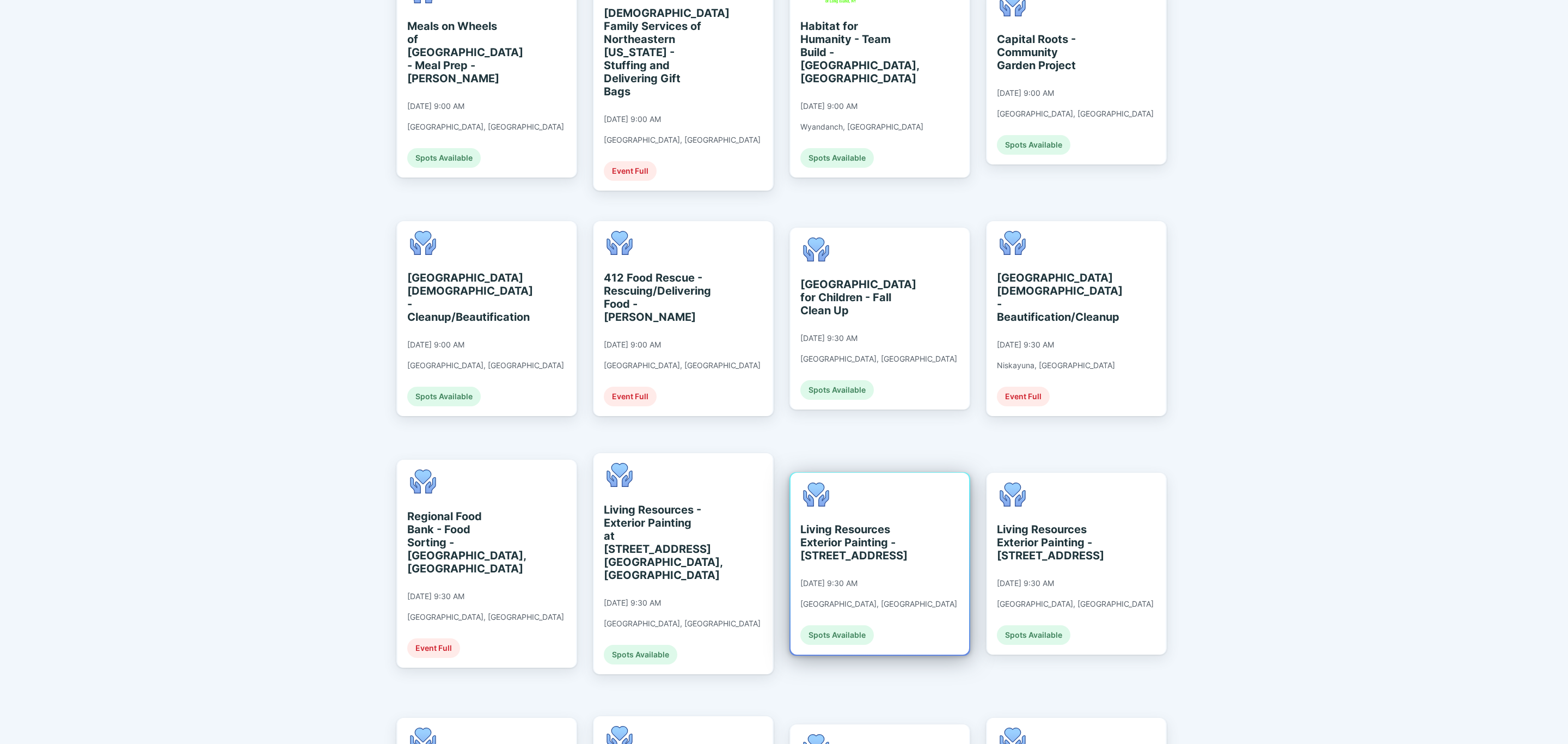
click at [846, 524] on div "Living Resources Exterior Painting - [STREET_ADDRESS]" at bounding box center [850, 542] width 100 height 39
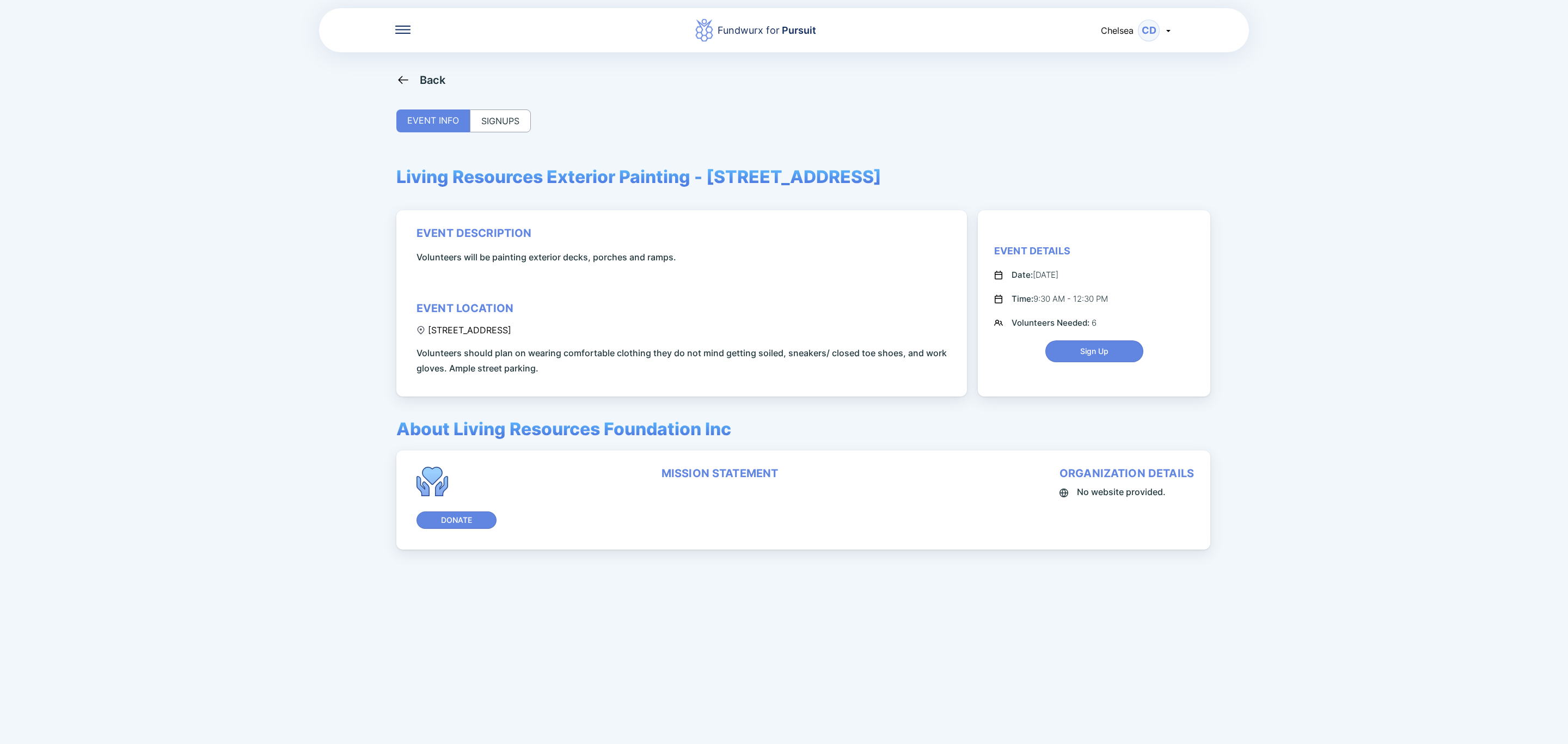
click at [483, 128] on div "SIGNUPS" at bounding box center [500, 120] width 61 height 23
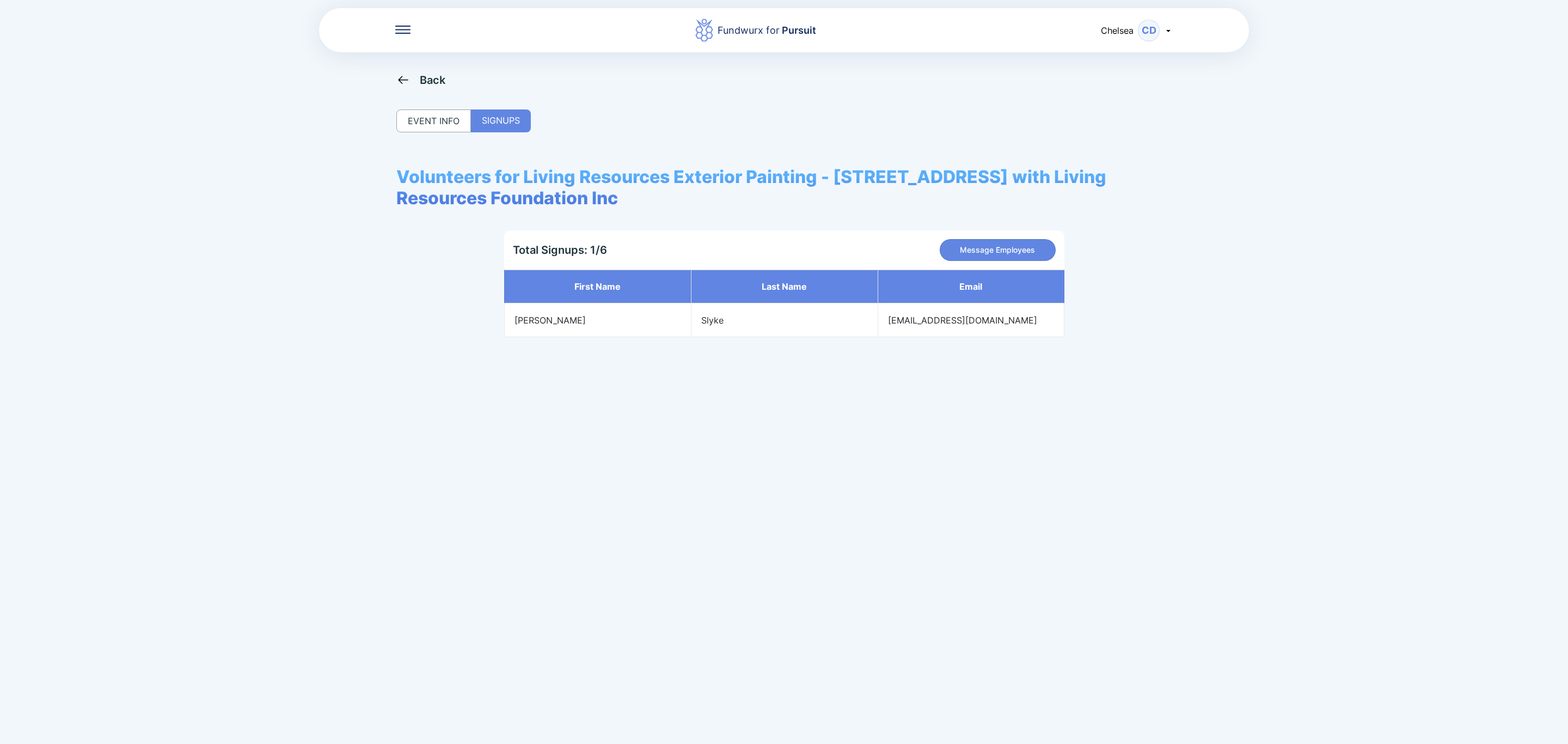
click at [432, 67] on div "Fundwurx for Pursuit Chelsea CD Back EVENT INFO SIGNUPS Volunteers for Living R…" at bounding box center [784, 372] width 1568 height 744
click at [432, 78] on div "Back" at bounding box center [432, 80] width 26 height 13
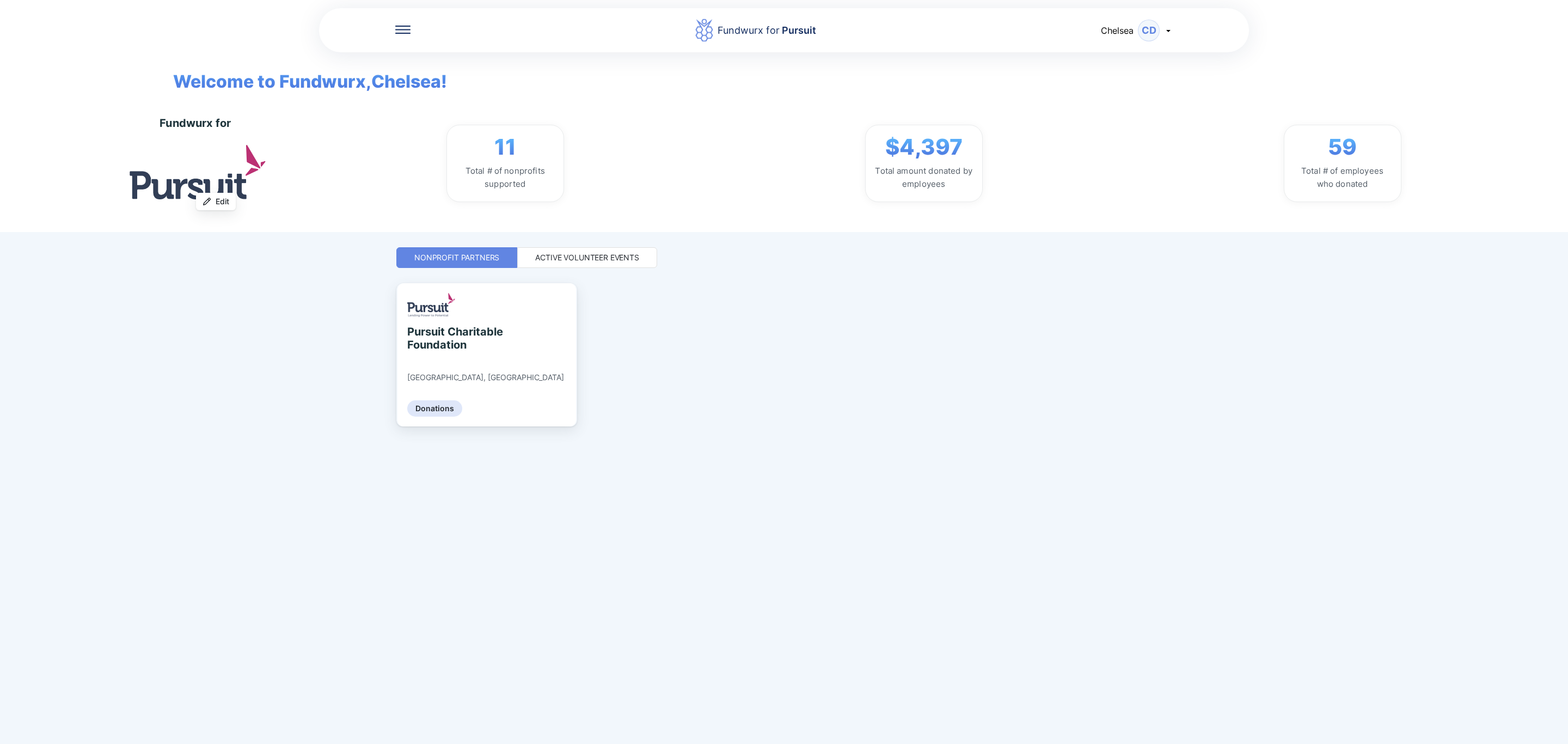
click at [628, 254] on div "Active Volunteer Events" at bounding box center [587, 257] width 104 height 11
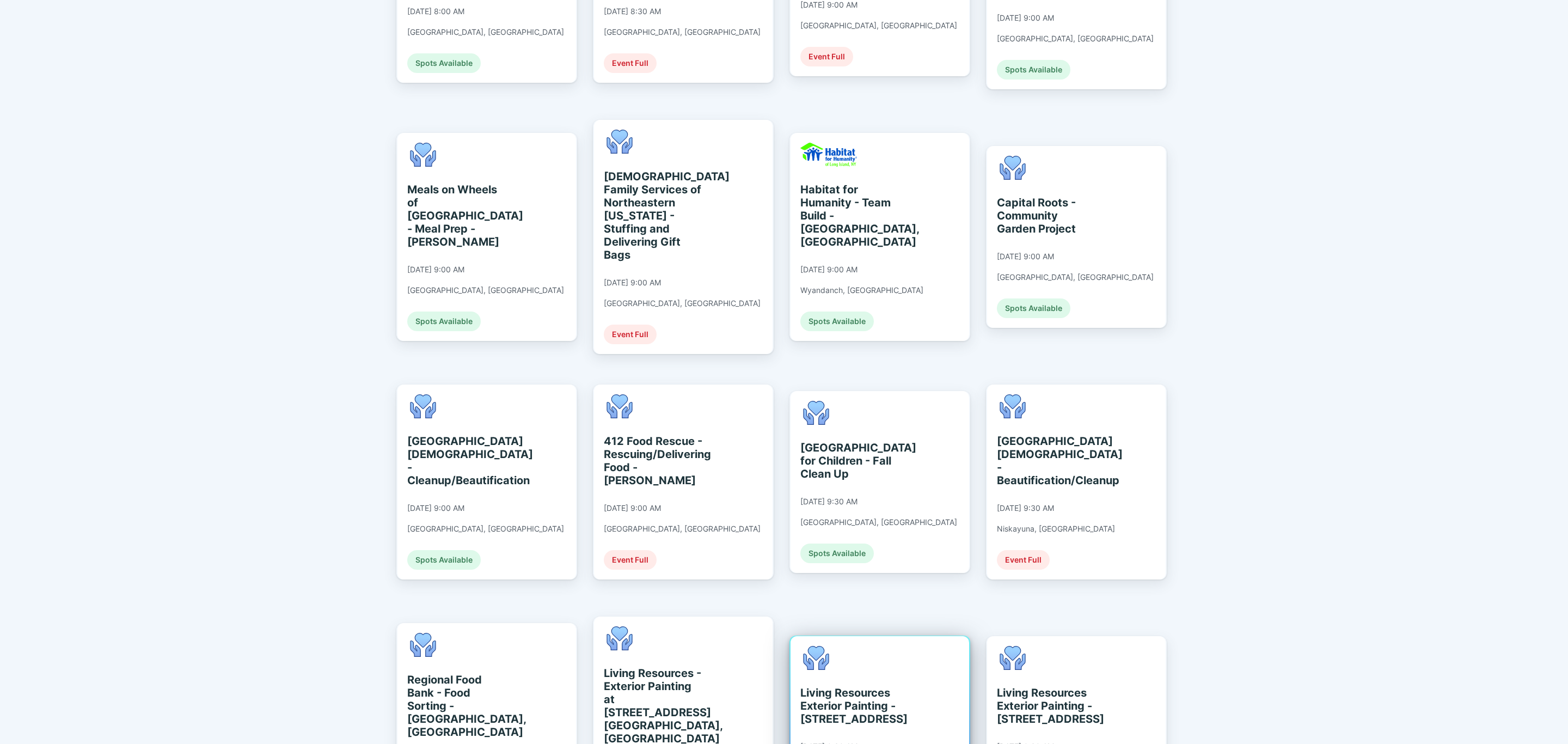
scroll to position [572, 0]
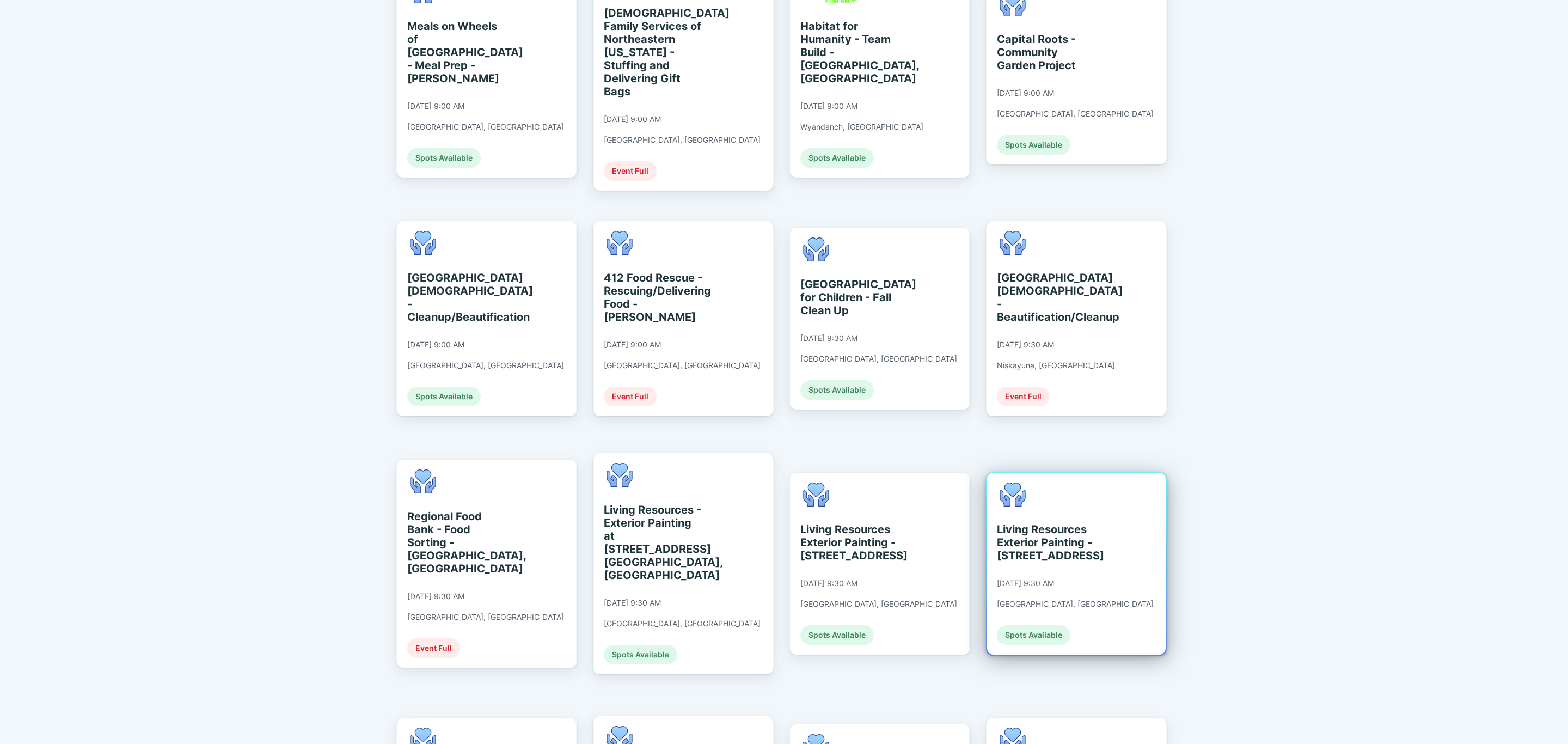
click at [1075, 523] on div "Living Resources Exterior Painting - [STREET_ADDRESS]" at bounding box center [1047, 542] width 100 height 39
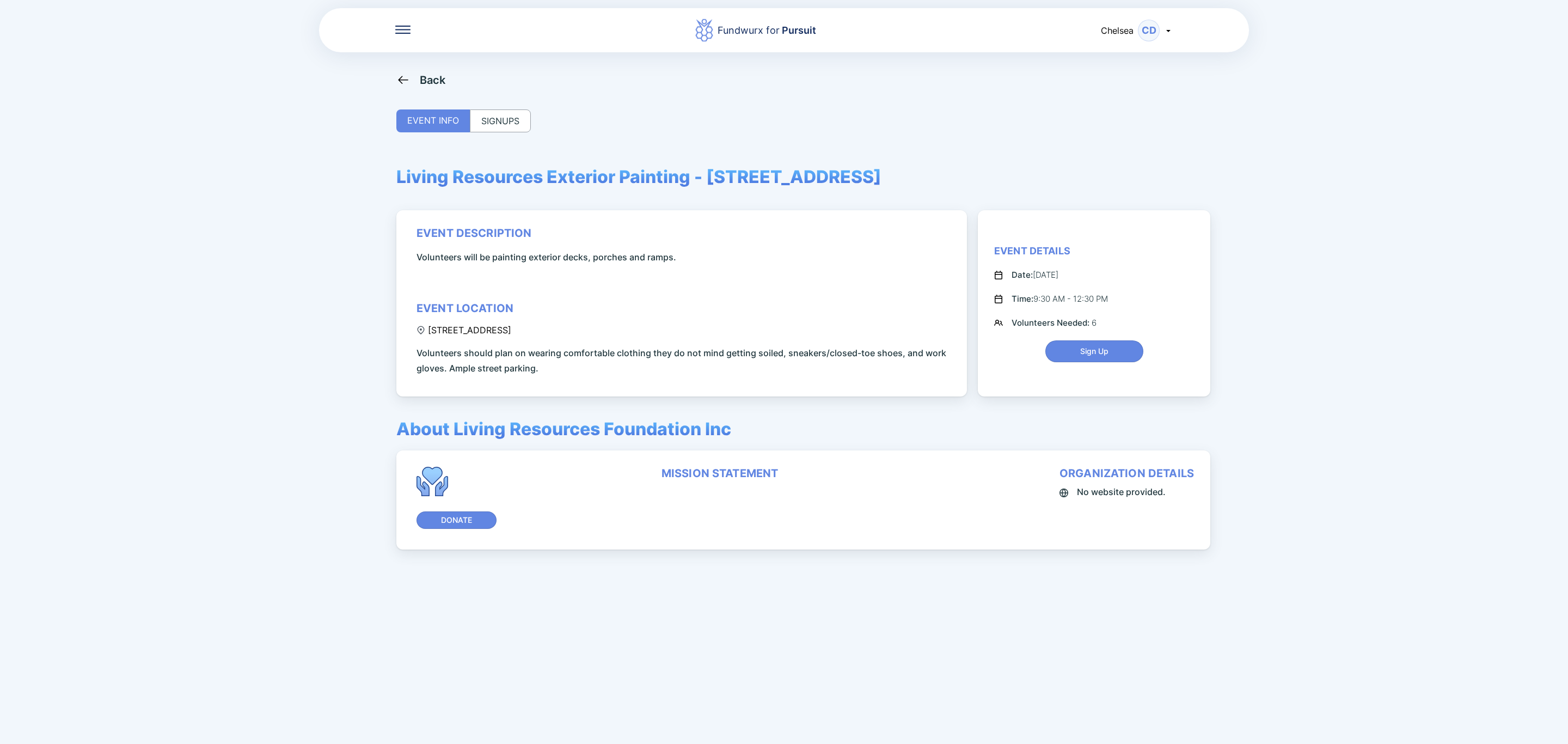
click at [518, 131] on div "SIGNUPS" at bounding box center [500, 120] width 61 height 23
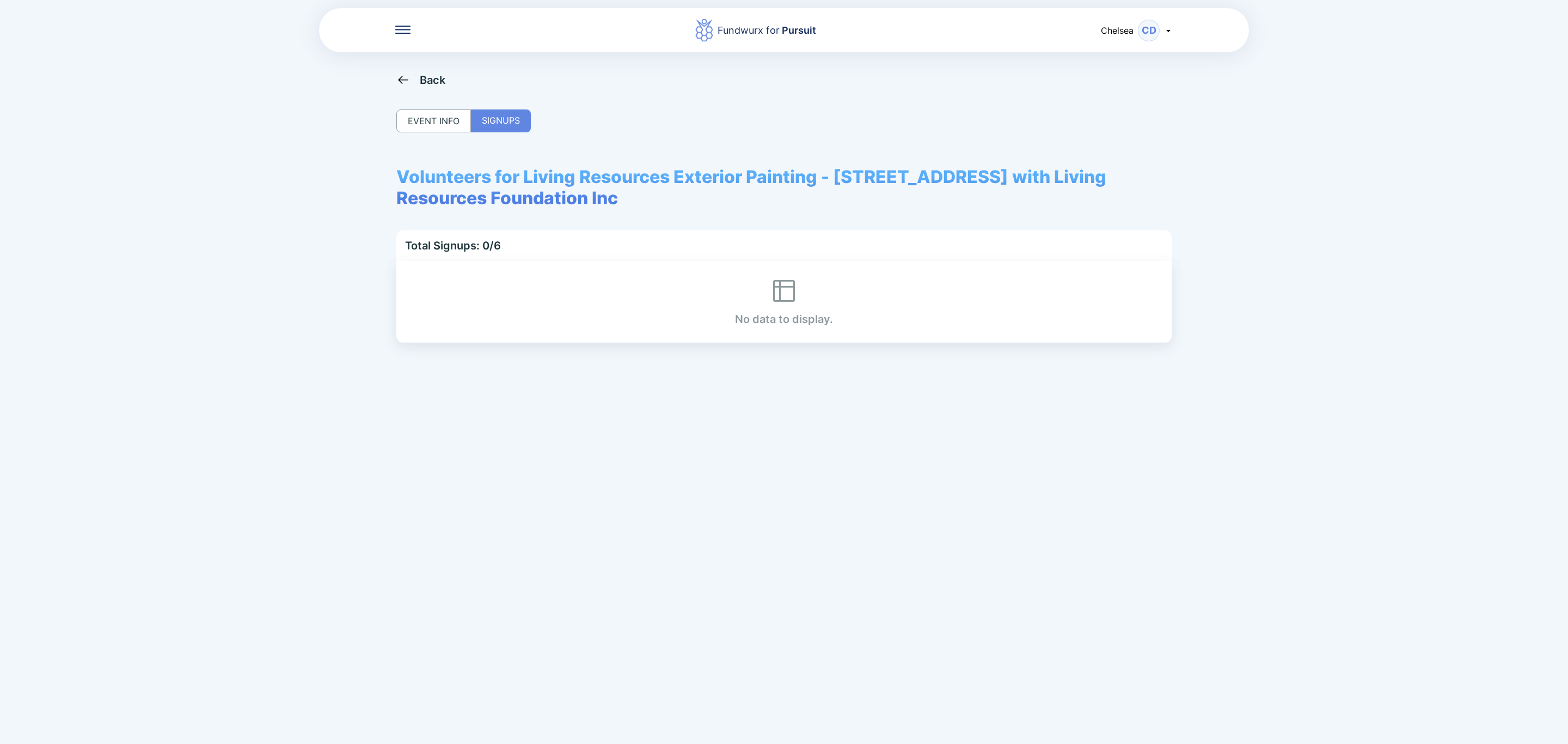
click at [438, 78] on div "Back" at bounding box center [432, 80] width 26 height 13
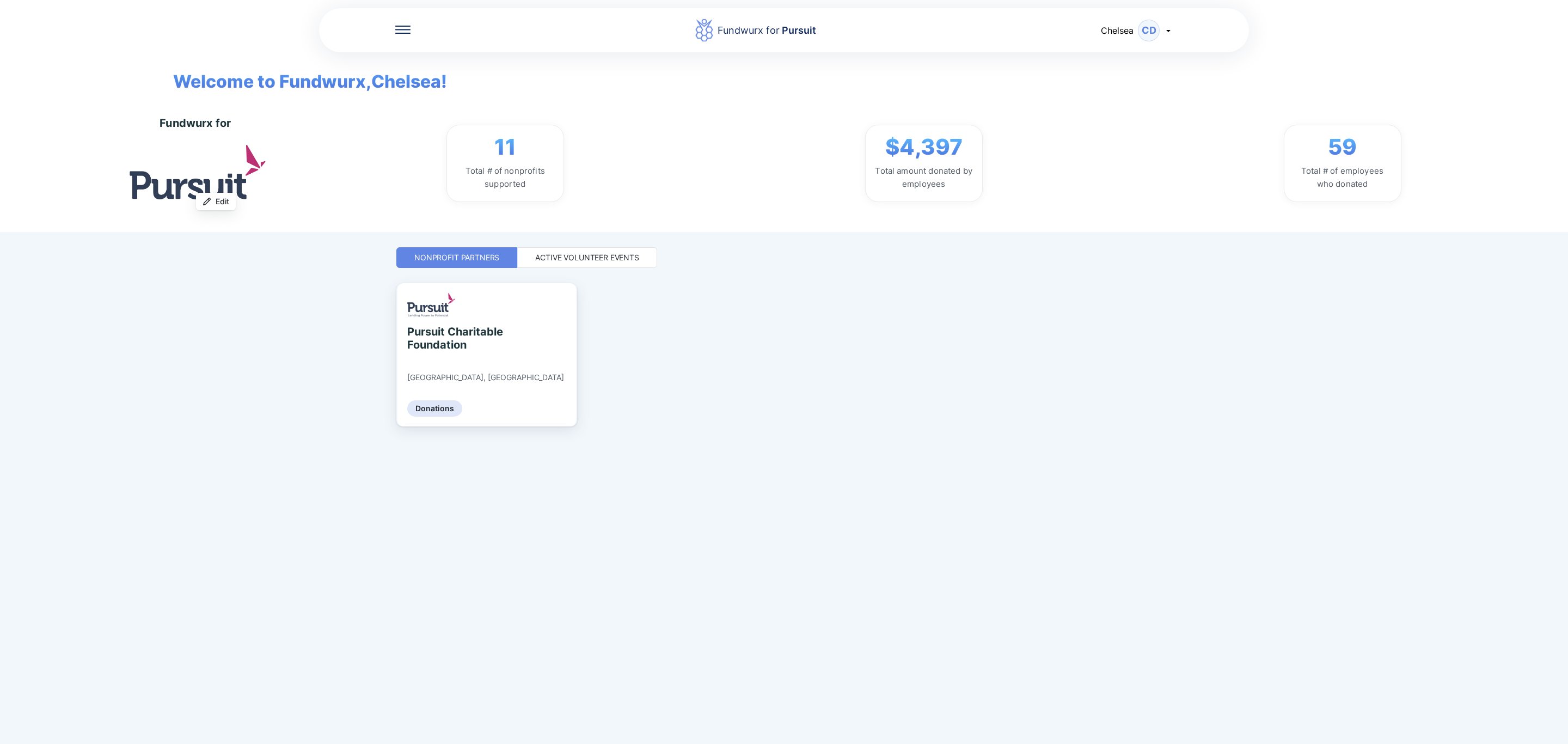
click at [621, 261] on div "Active Volunteer Events" at bounding box center [587, 257] width 104 height 11
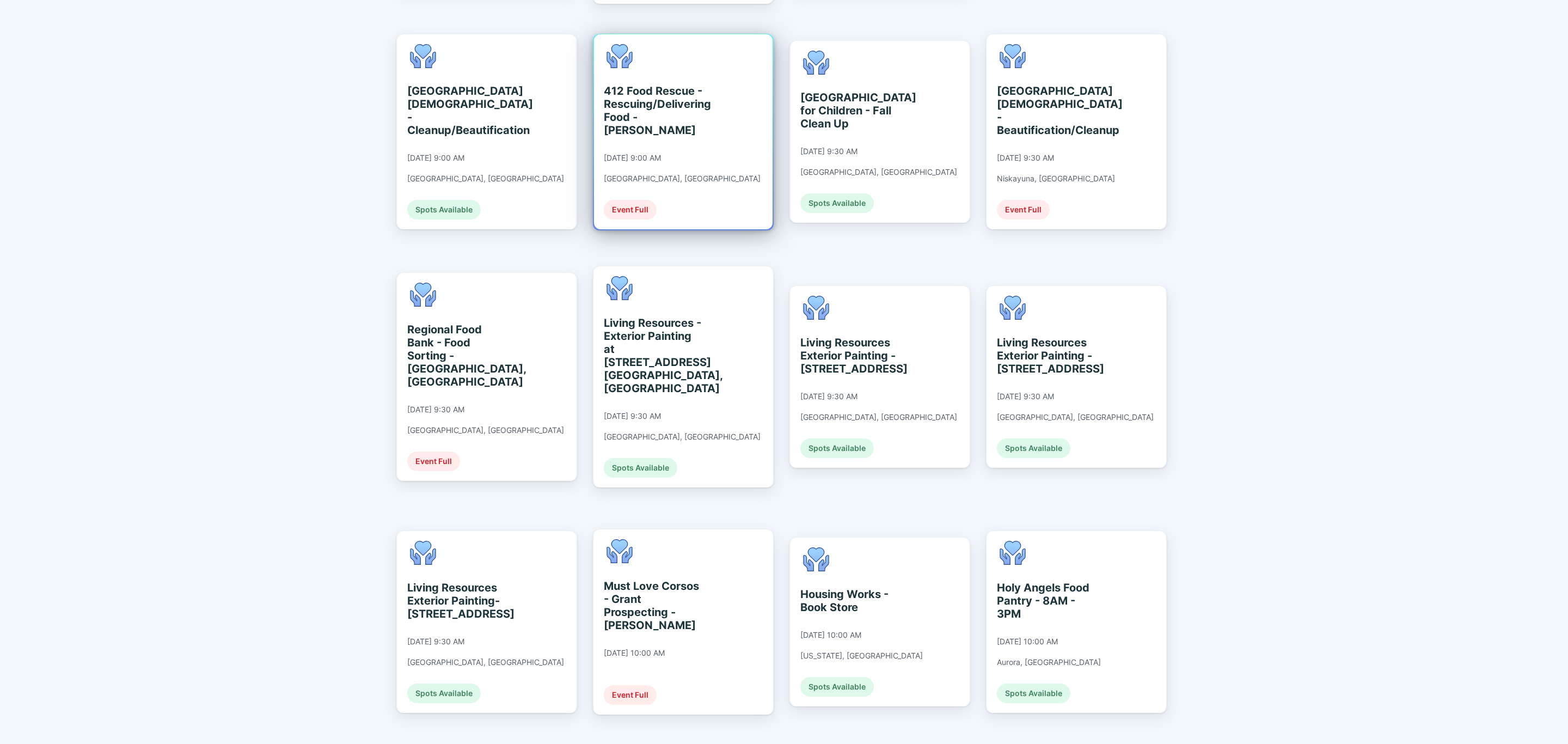
scroll to position [817, 0]
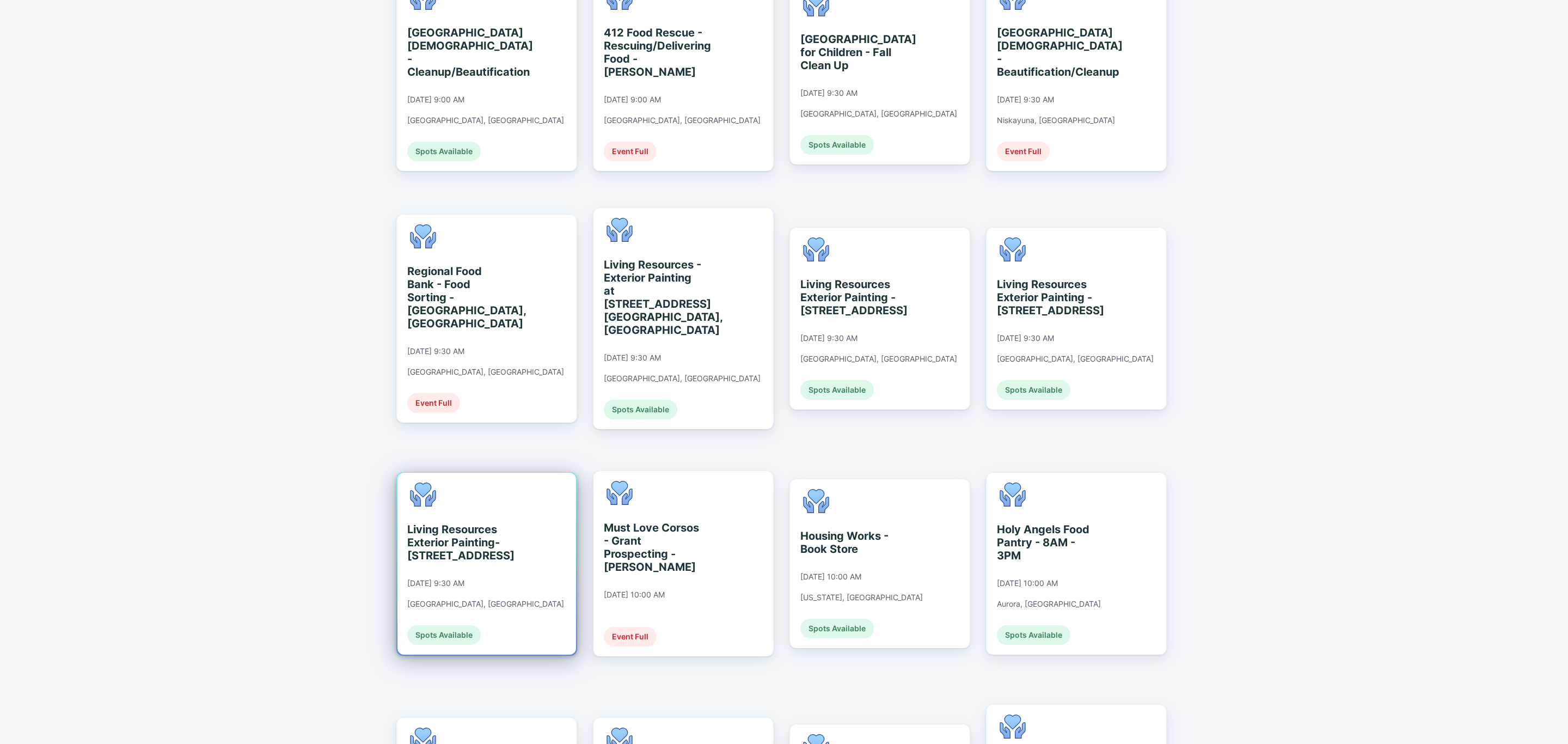
click at [478, 523] on div "Living Resources Exterior Painting- [STREET_ADDRESS]" at bounding box center [457, 542] width 100 height 39
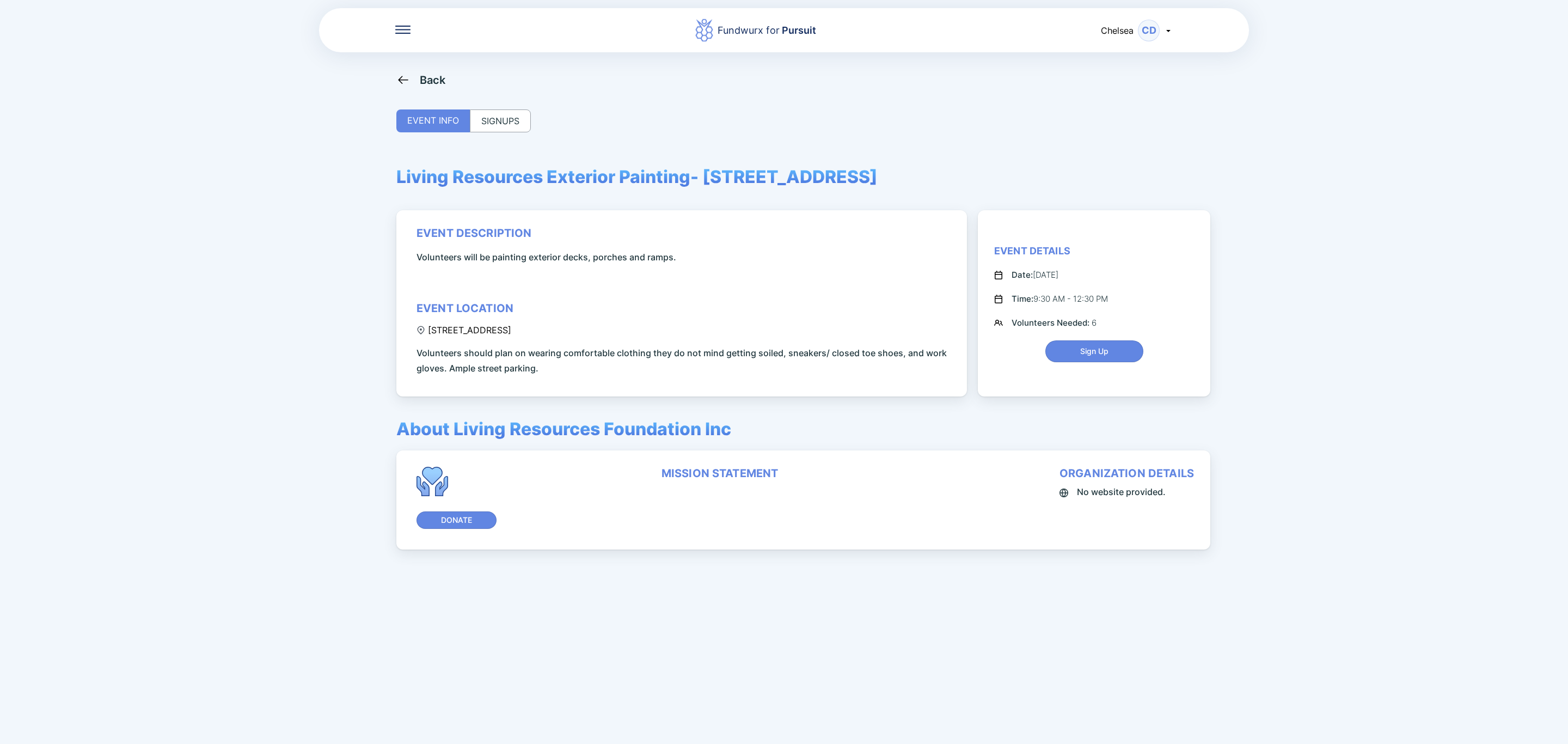
click at [517, 114] on div "SIGNUPS" at bounding box center [500, 120] width 61 height 23
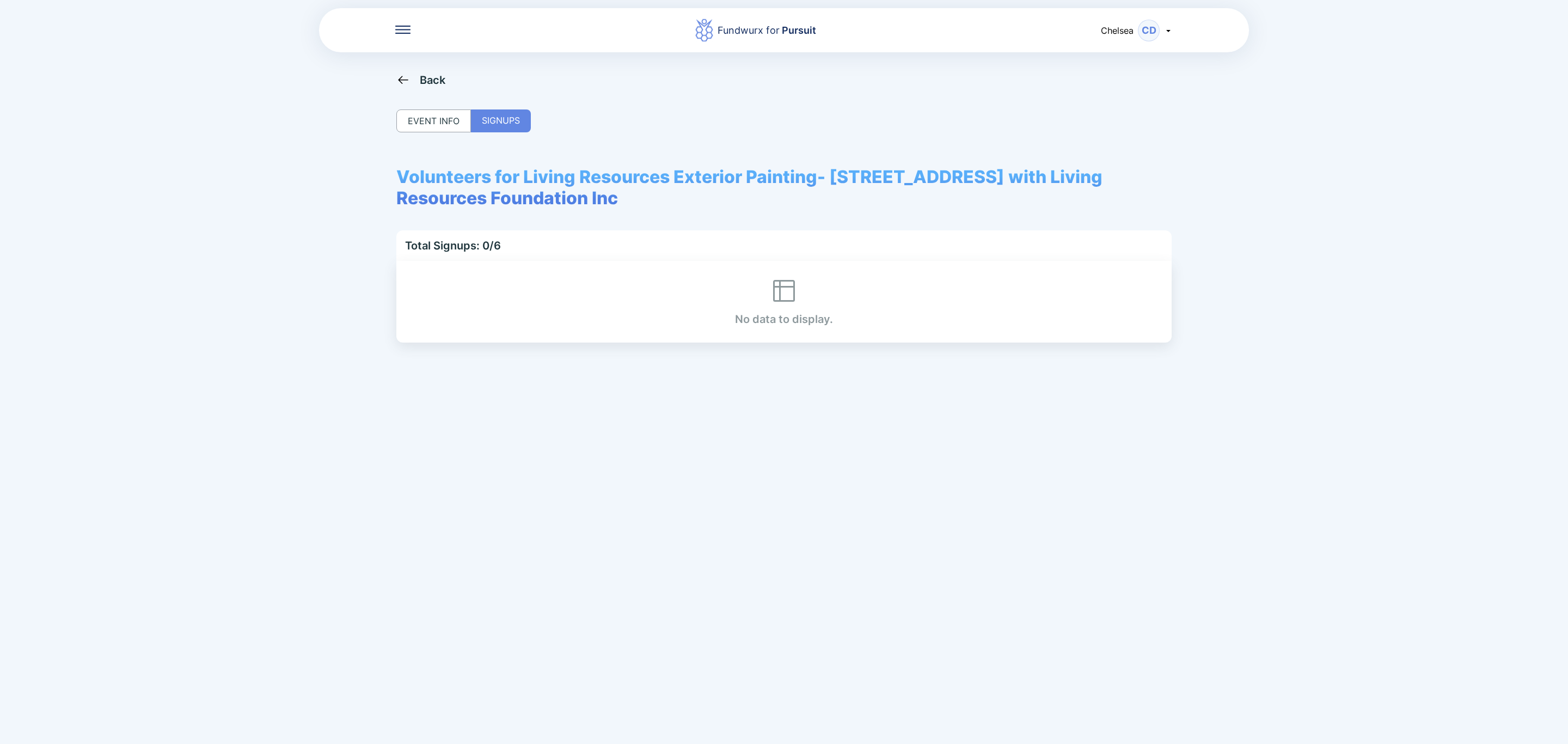
click at [440, 83] on div "Back" at bounding box center [432, 80] width 26 height 13
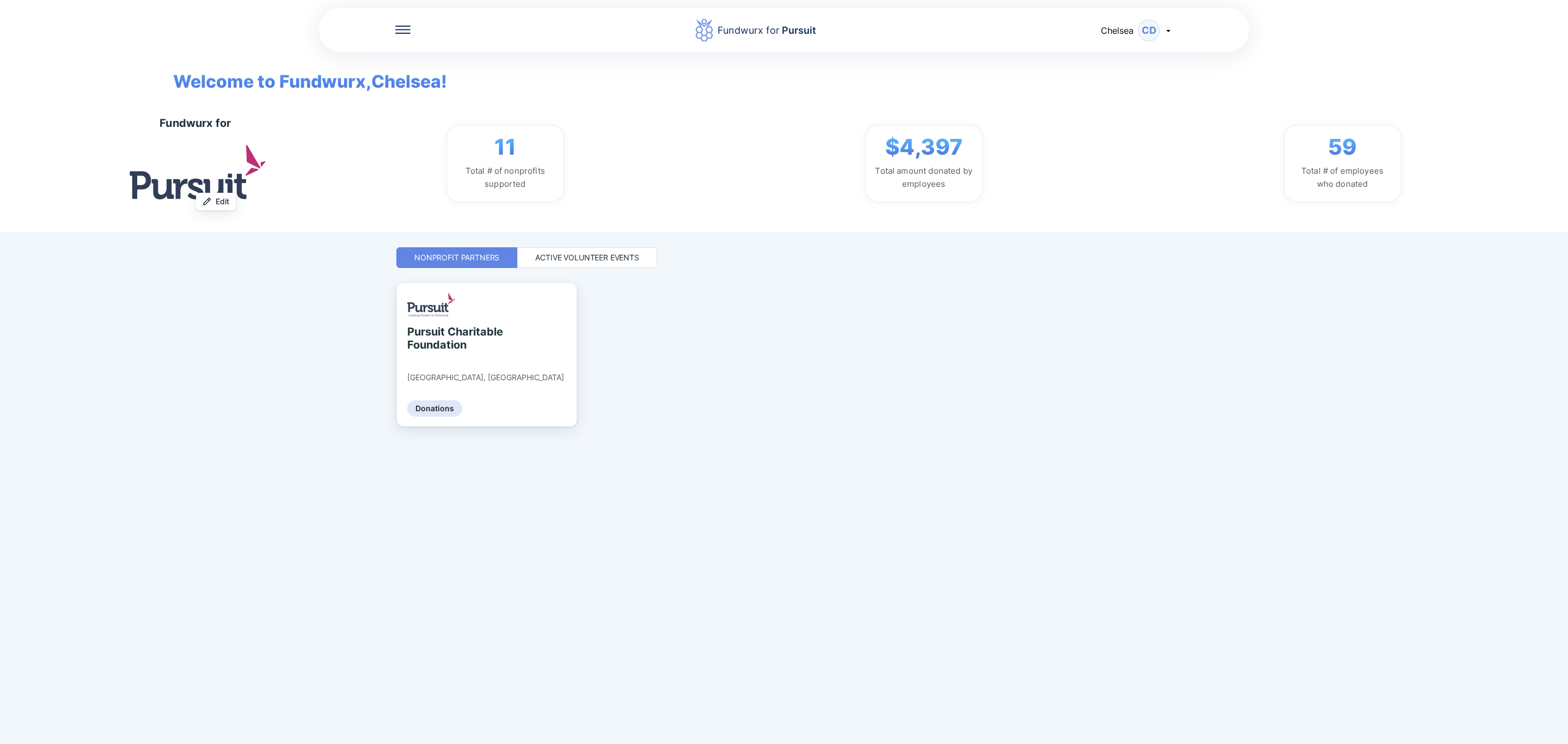
click at [594, 250] on div "Active Volunteer Events" at bounding box center [587, 257] width 140 height 21
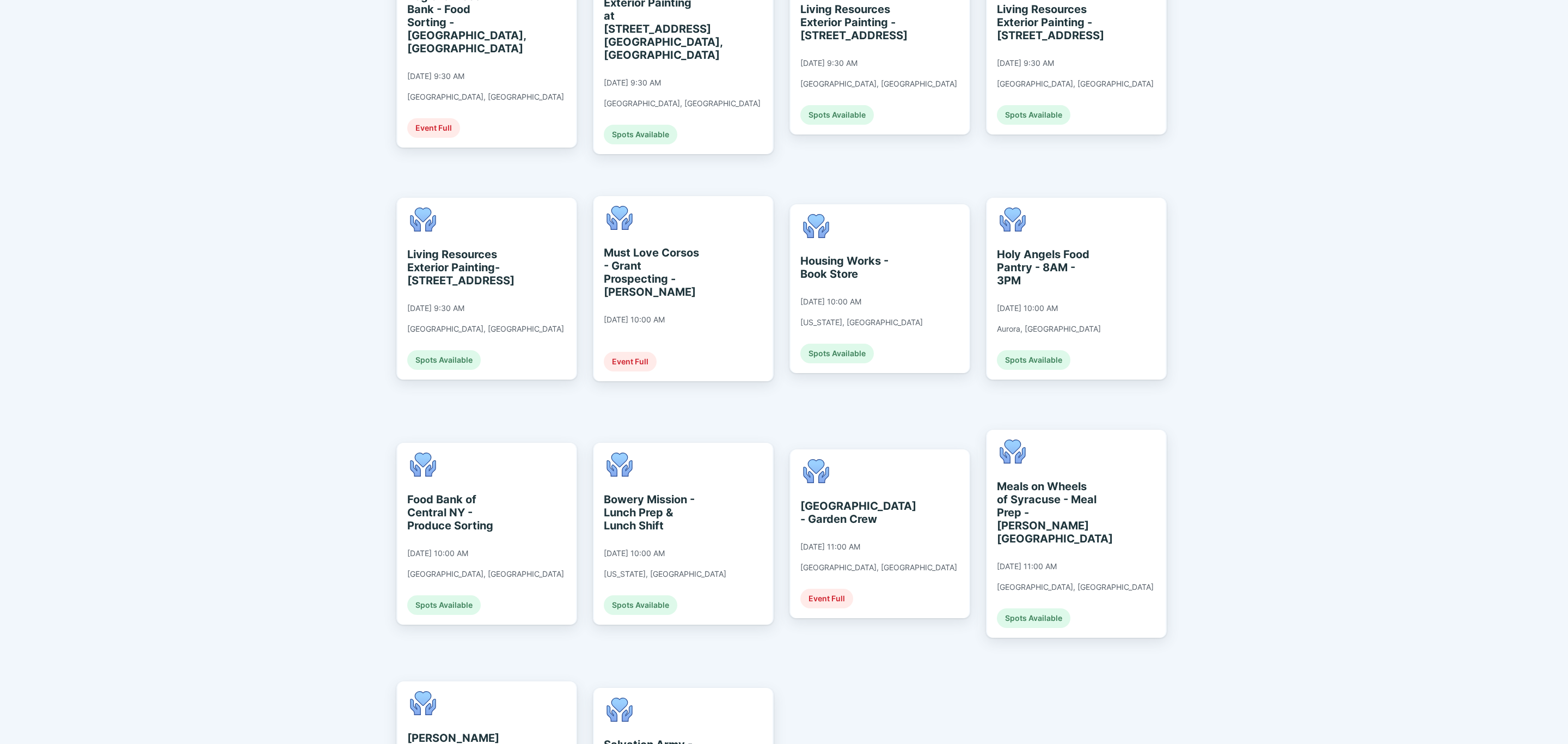
scroll to position [1199, 0]
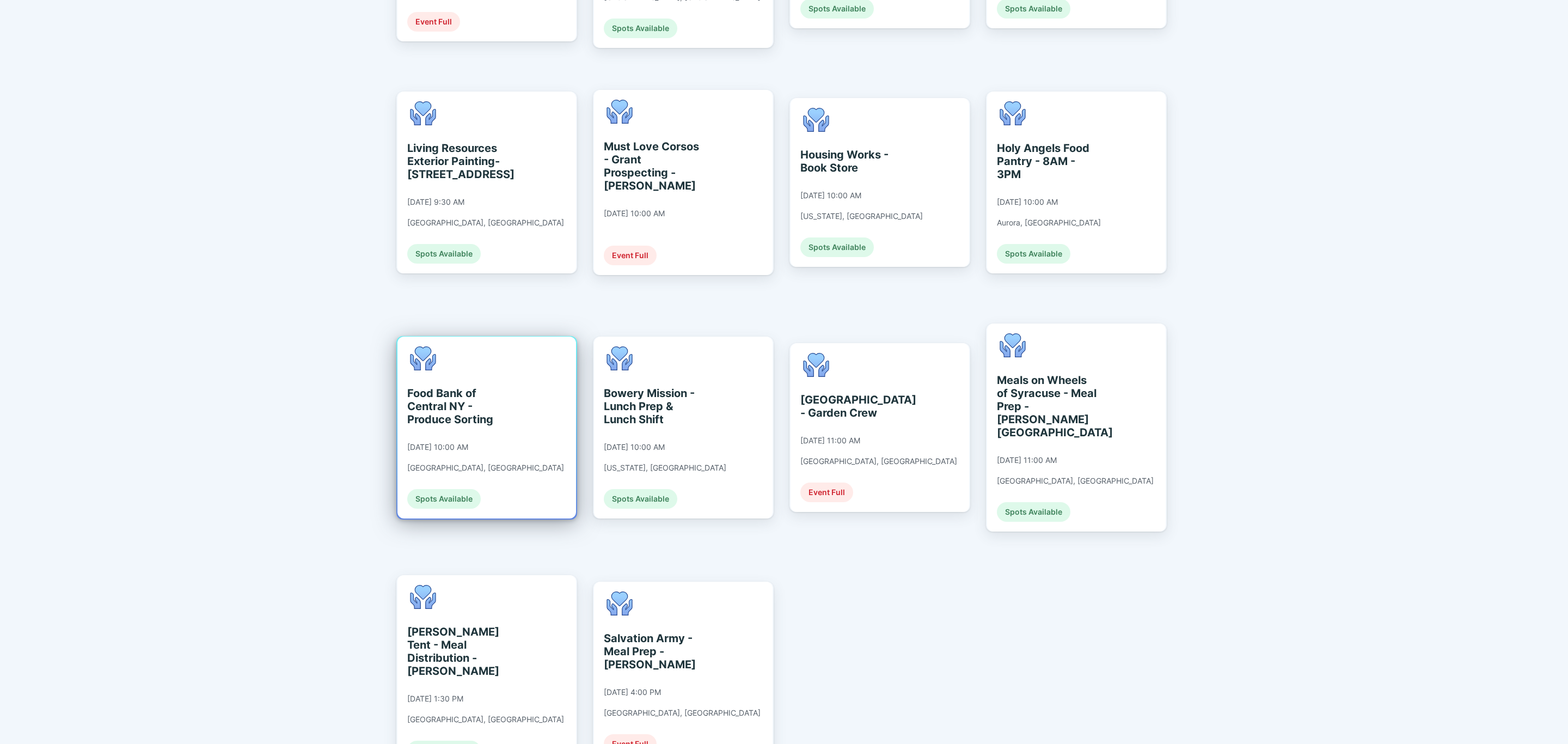
click at [533, 391] on div "Food Bank of Central NY - Produce Sorting [DATE] 10:00 AM [GEOGRAPHIC_DATA], [G…" at bounding box center [487, 428] width 178 height 182
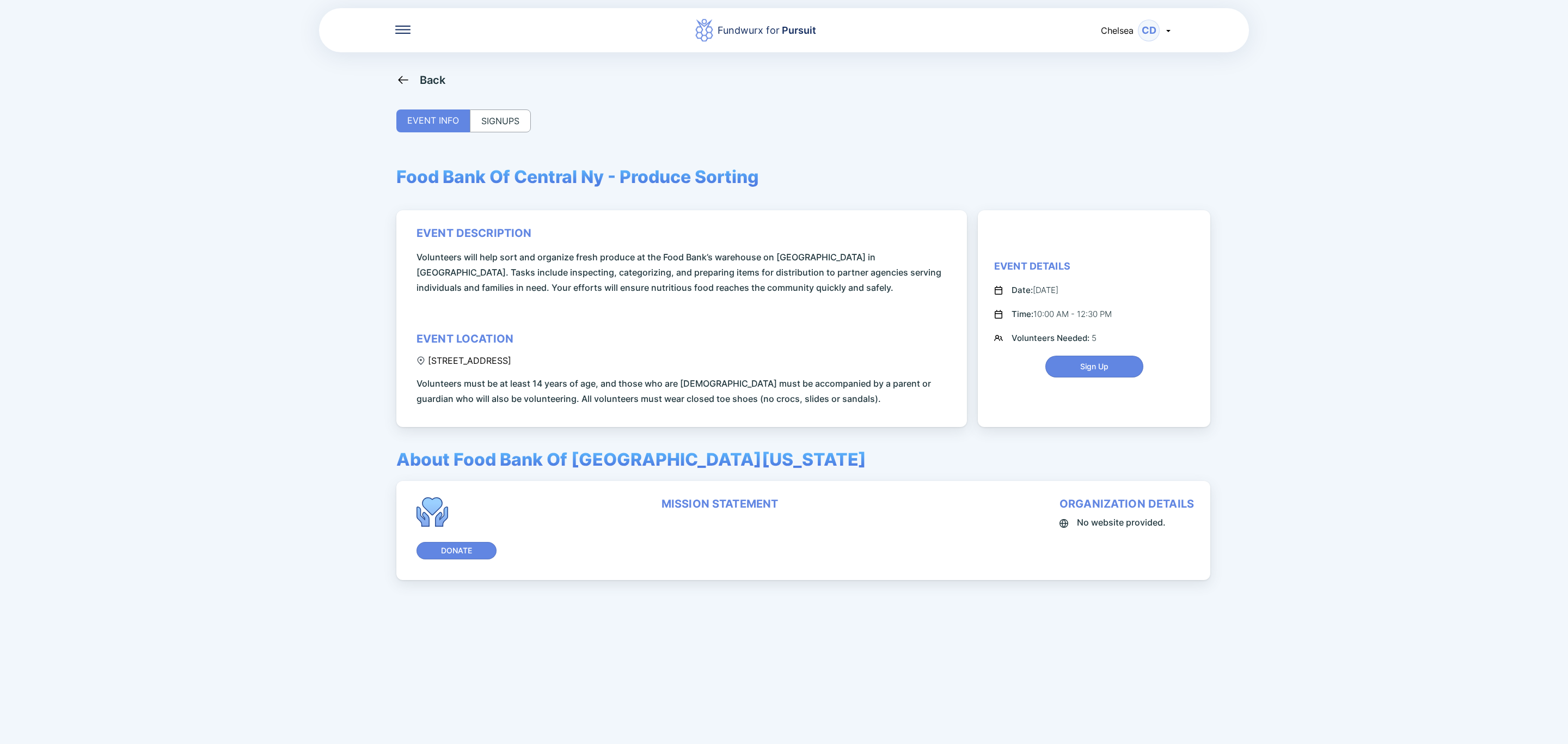
click at [485, 115] on div "SIGNUPS" at bounding box center [500, 120] width 61 height 23
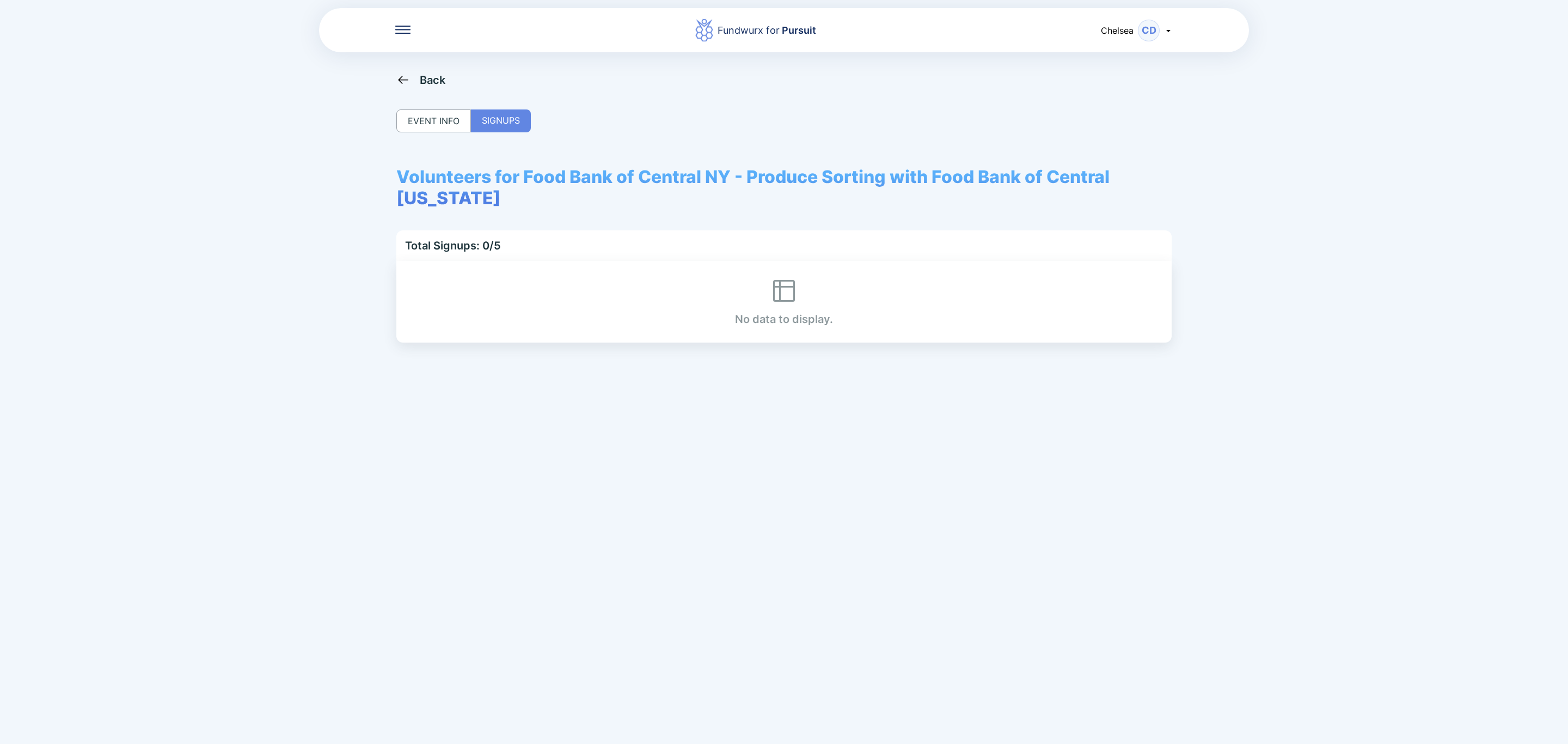
click at [431, 87] on div "Back EVENT INFO SIGNUPS Volunteers for Food Bank of Central NY - Produce Sortin…" at bounding box center [784, 445] width 775 height 744
click at [427, 76] on div "Back" at bounding box center [432, 80] width 26 height 13
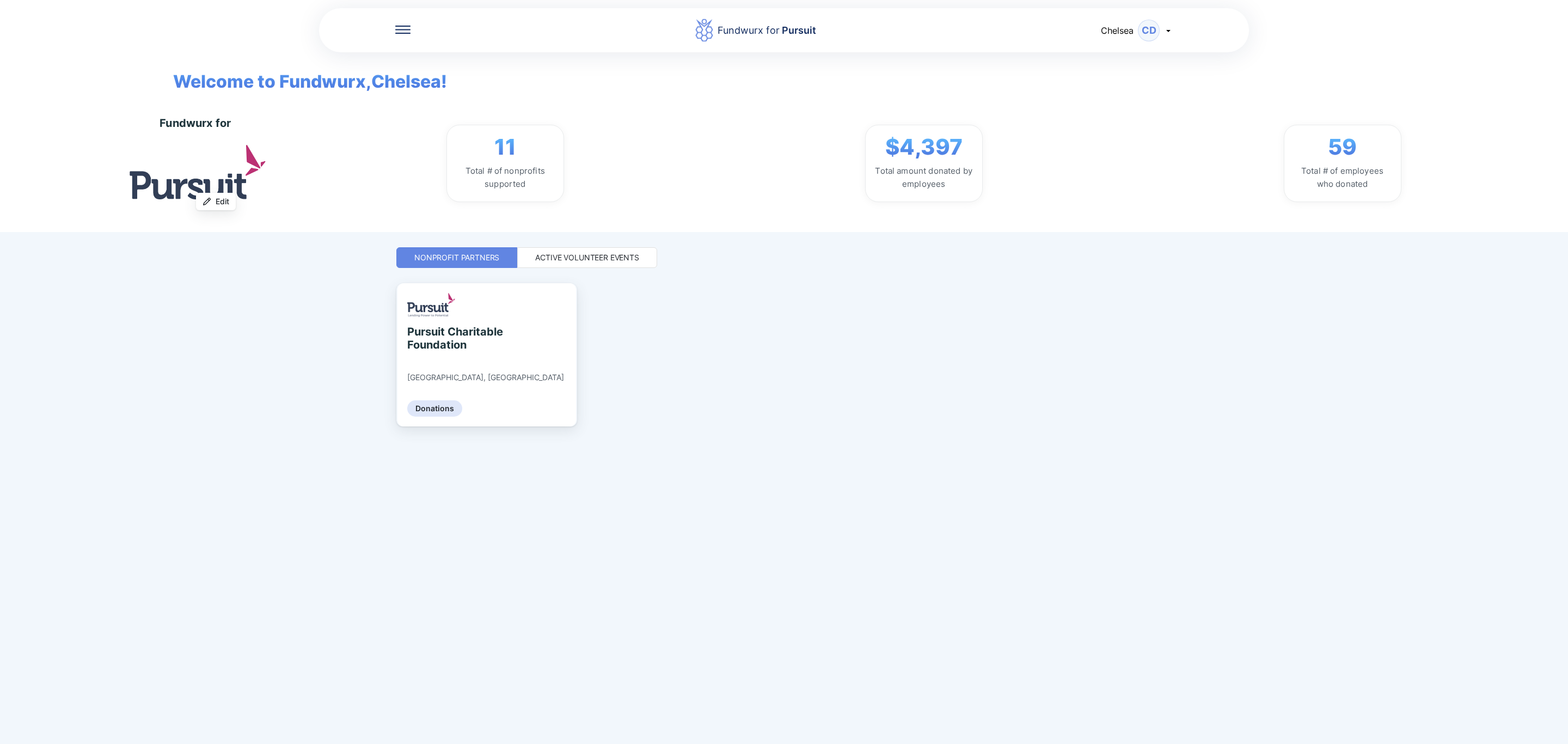
click at [640, 265] on div "Active Volunteer Events" at bounding box center [587, 257] width 140 height 21
